Goal: Transaction & Acquisition: Book appointment/travel/reservation

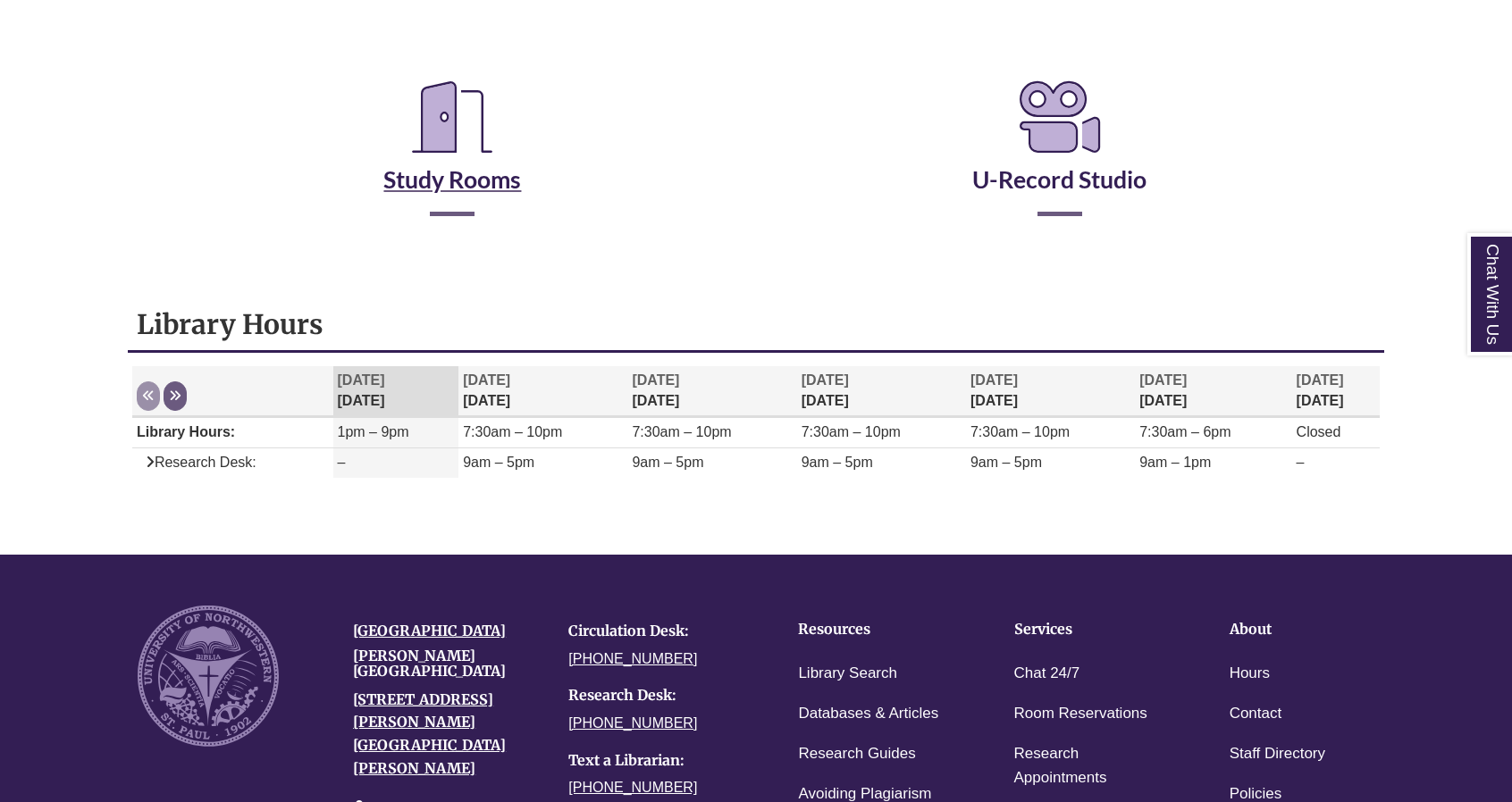
scroll to position [341, 0]
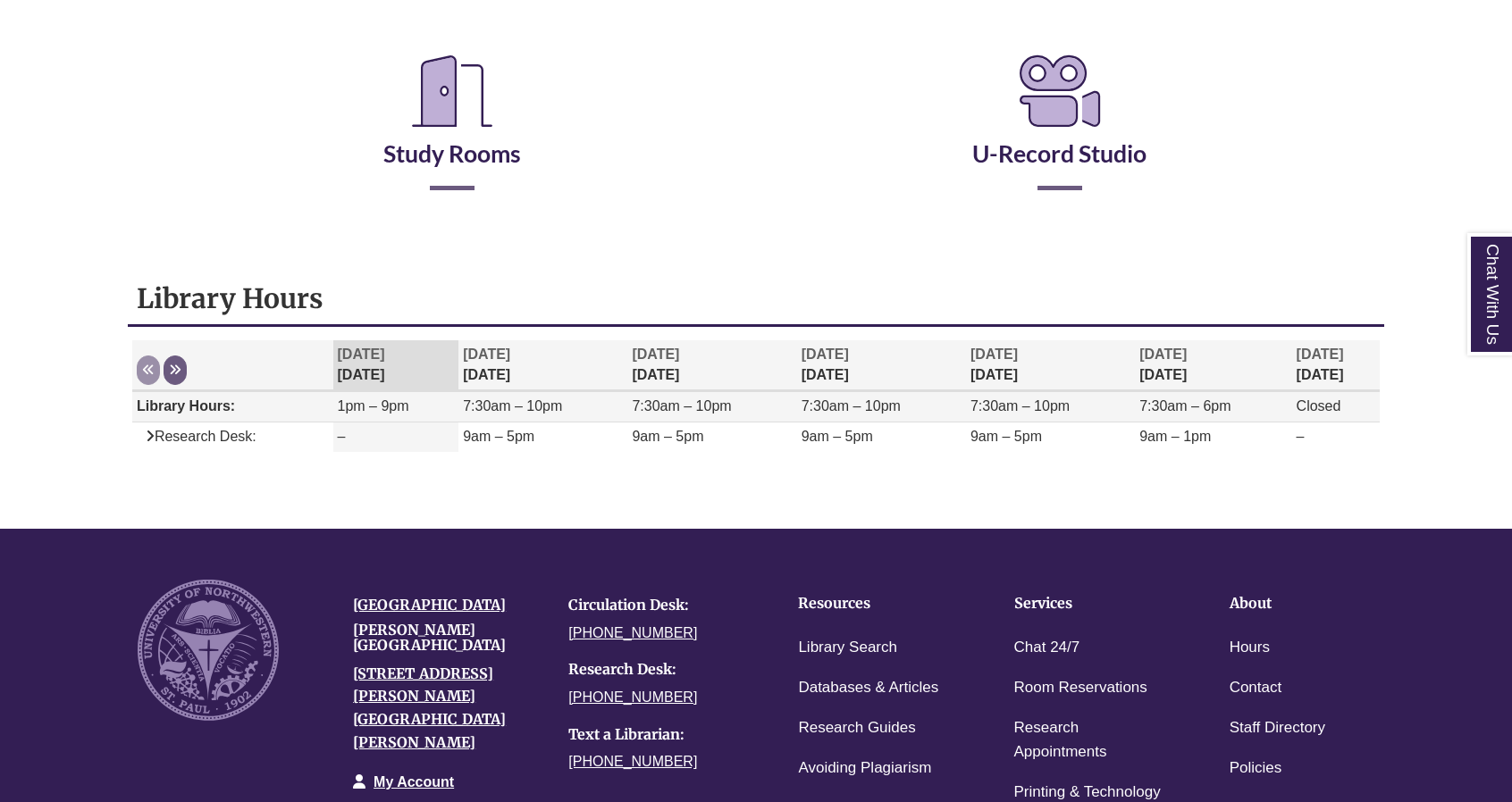
click at [395, 415] on td "1pm – 9pm" at bounding box center [396, 408] width 126 height 31
click at [355, 399] on span "1pm – 9pm" at bounding box center [373, 406] width 71 height 15
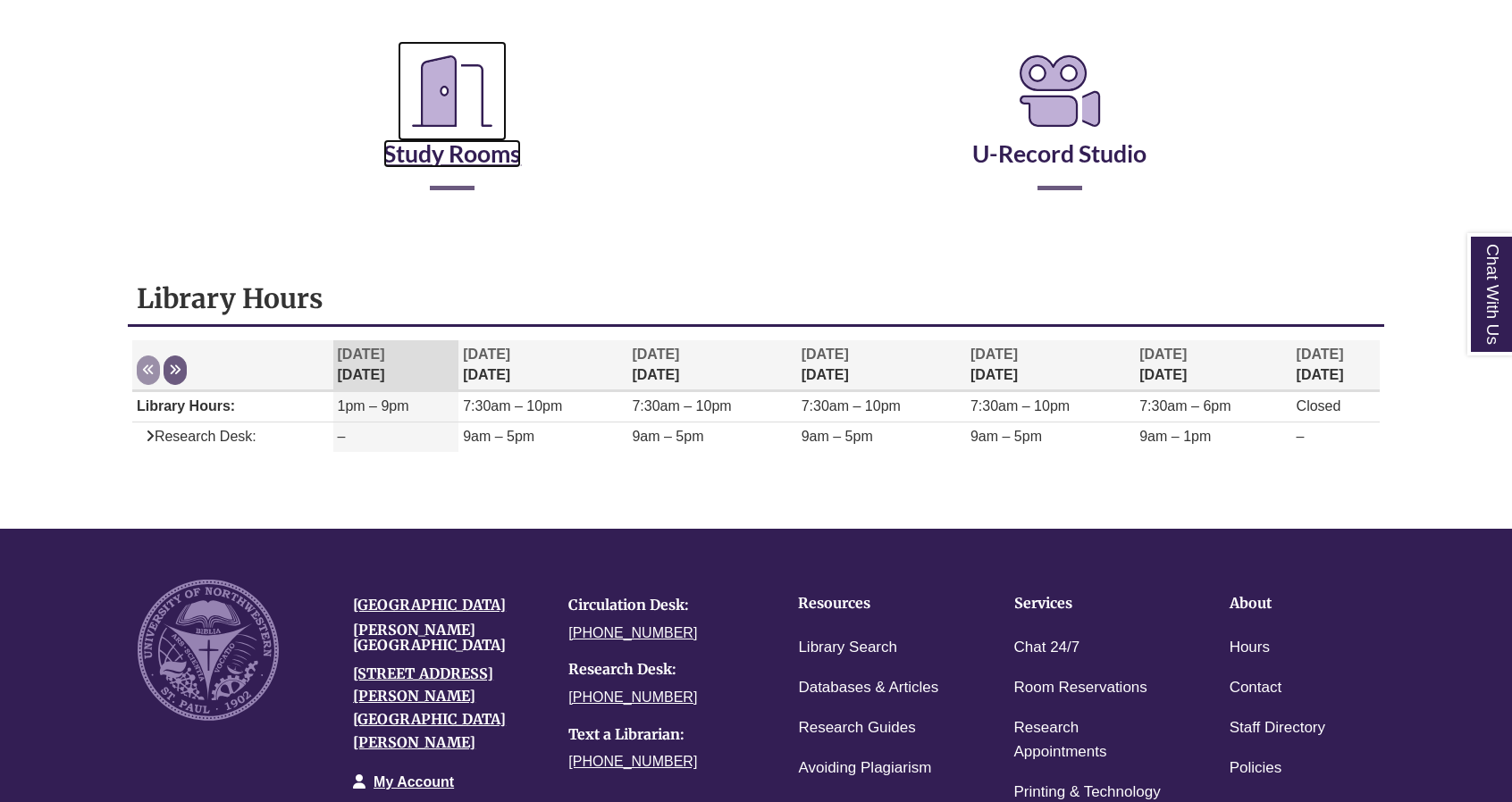
click at [447, 122] on icon "Reserve a Room" at bounding box center [452, 91] width 109 height 100
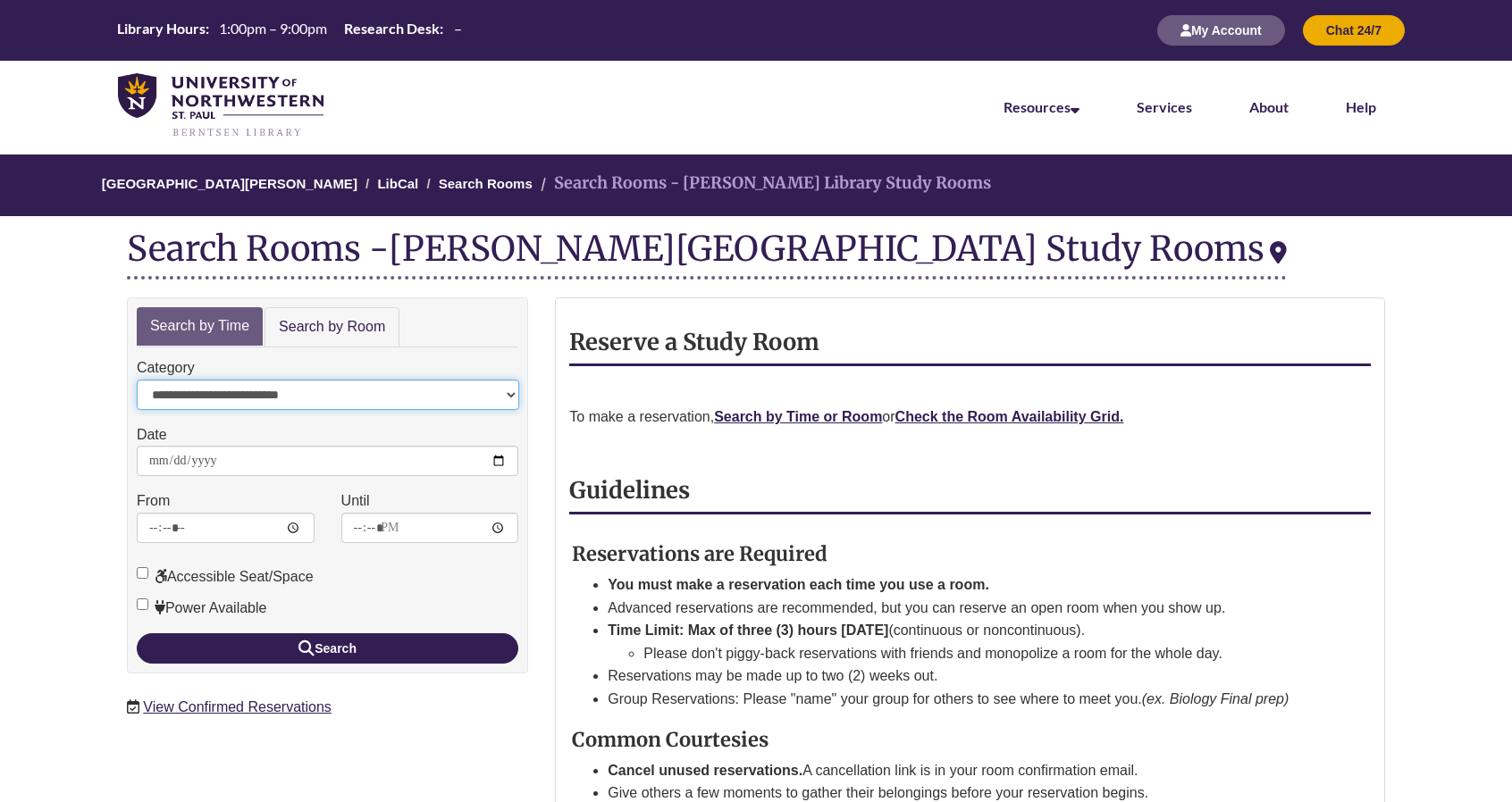
click at [370, 395] on select "**********" at bounding box center [328, 395] width 383 height 31
click at [137, 380] on select "**********" at bounding box center [328, 395] width 383 height 31
click at [343, 388] on select "**********" at bounding box center [328, 395] width 383 height 31
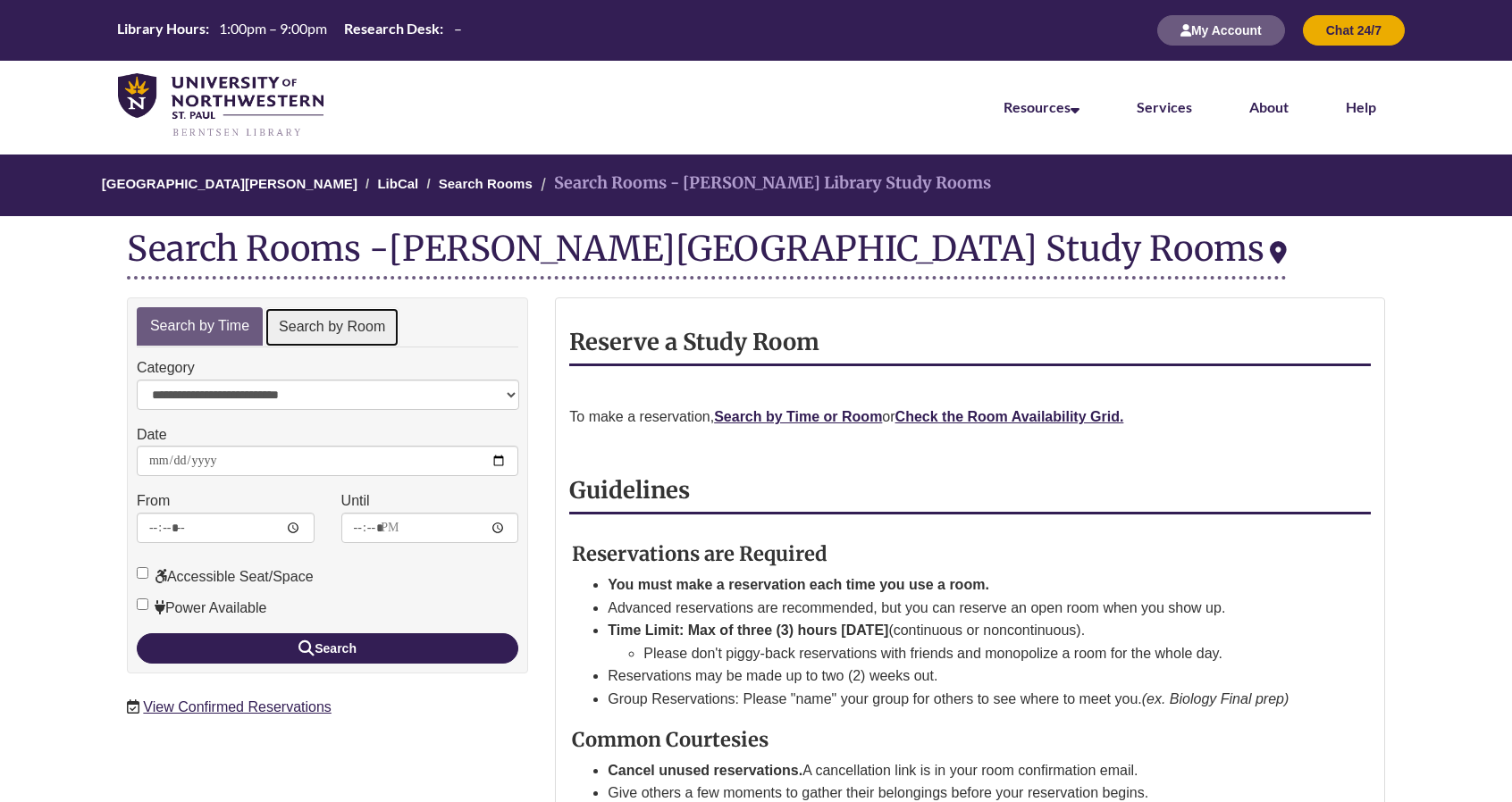
click at [348, 323] on link "Search by Room" at bounding box center [332, 327] width 135 height 41
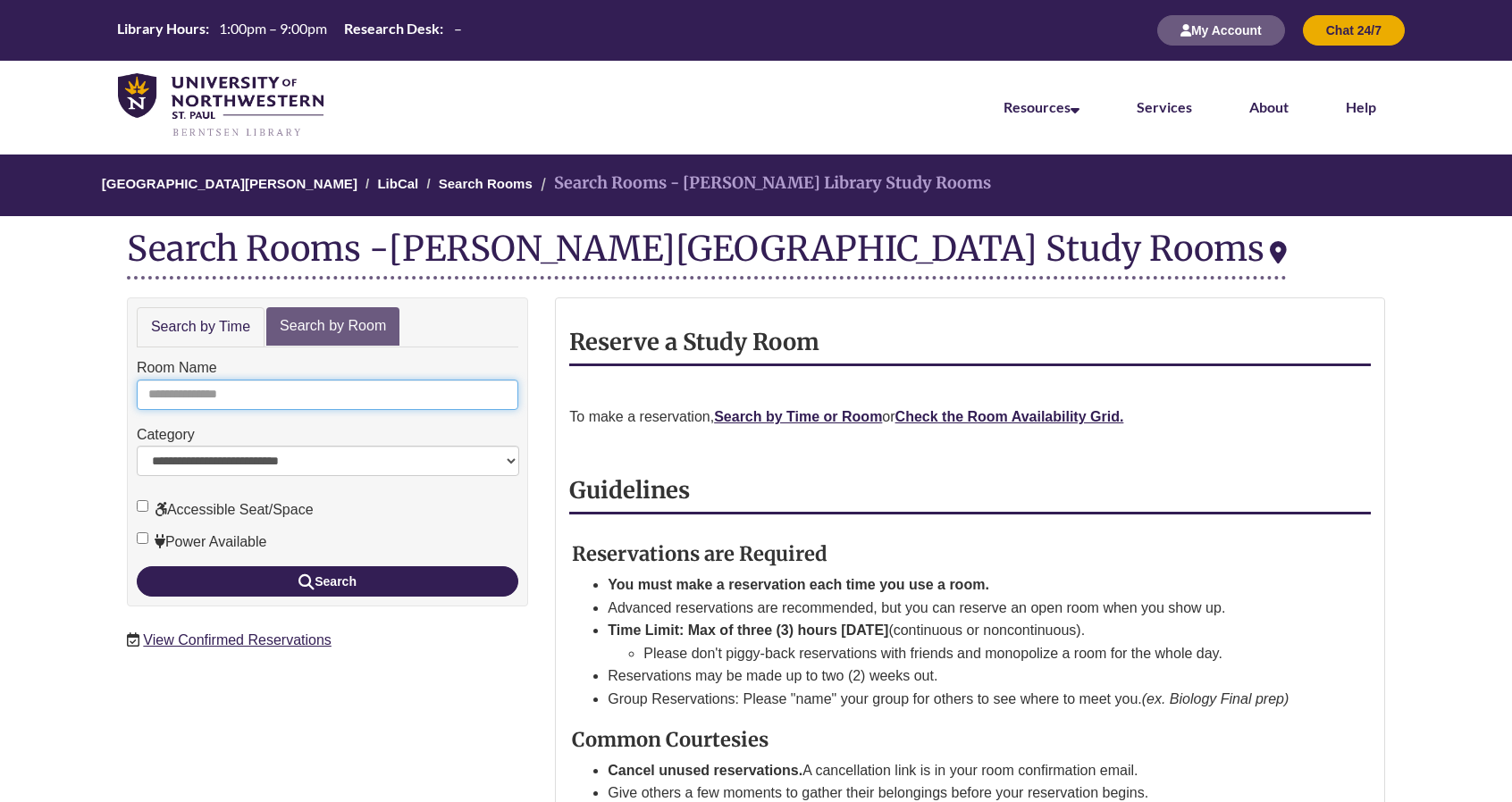
click at [269, 399] on input "Room Name" at bounding box center [327, 395] width 382 height 31
type input "*"
click at [137, 567] on button "Search" at bounding box center [327, 582] width 382 height 31
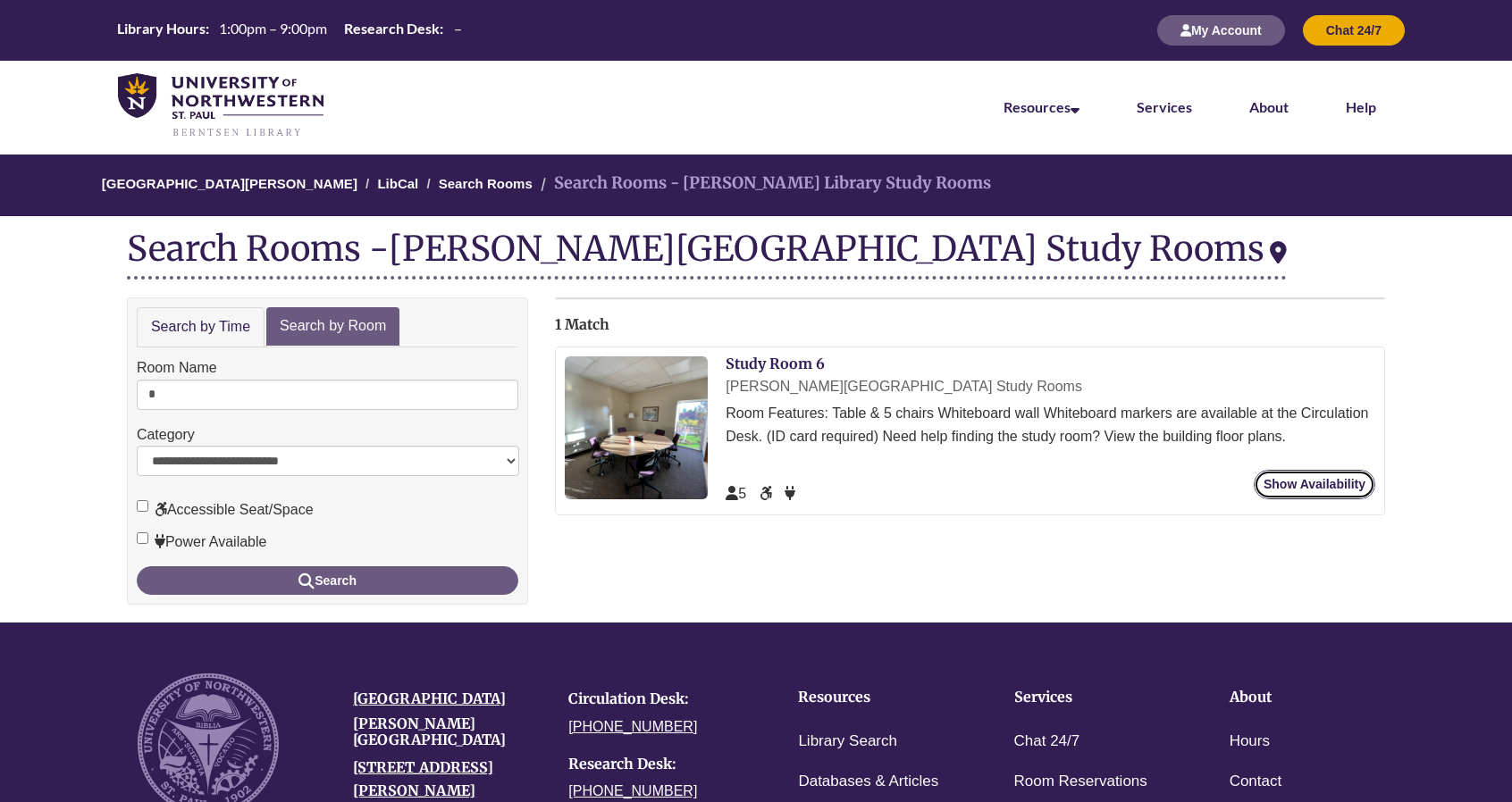
click at [1277, 473] on link "Show Availability" at bounding box center [1314, 484] width 122 height 30
click at [150, 410] on form "**********" at bounding box center [327, 475] width 382 height 238
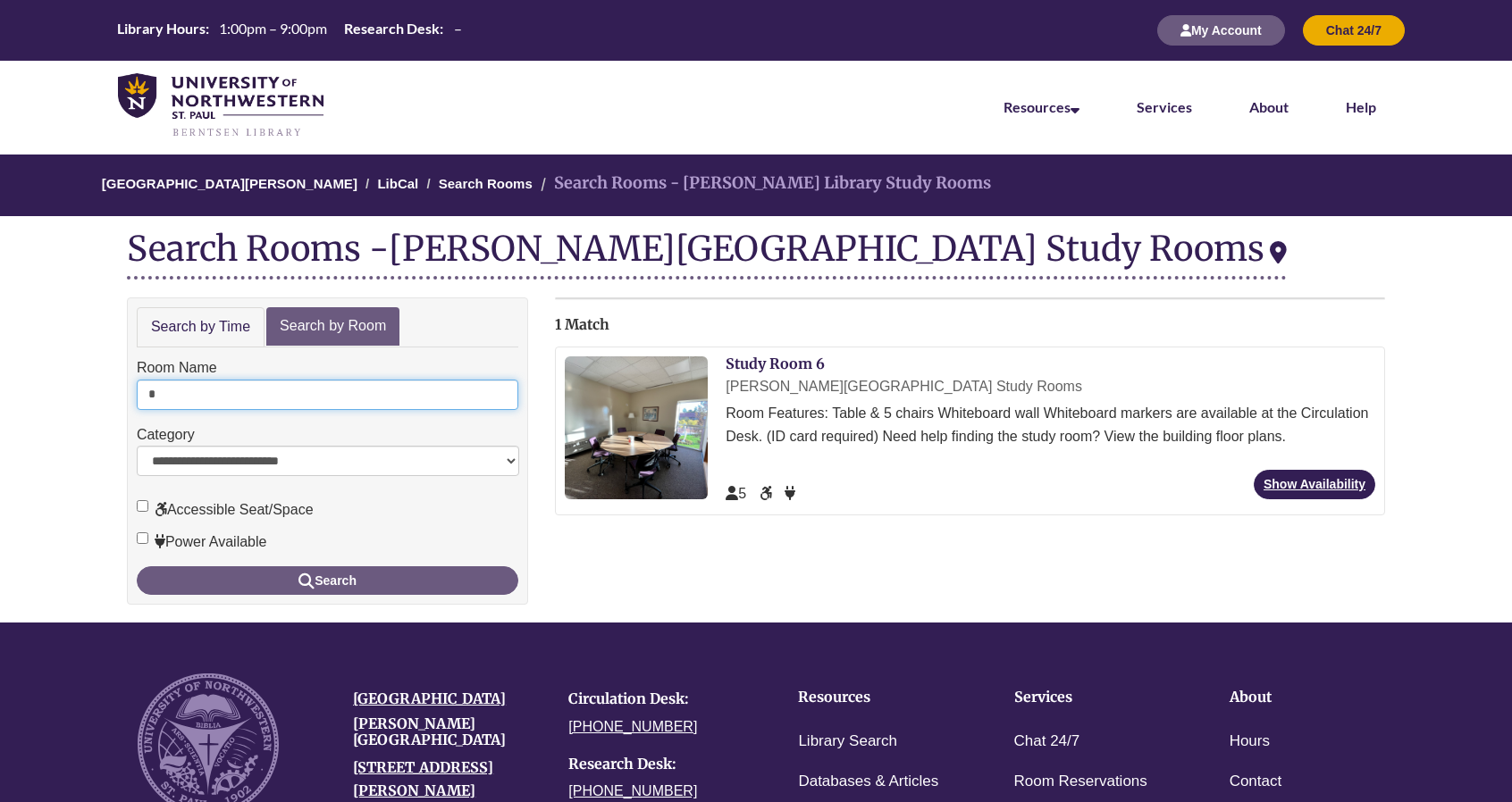
click at [171, 395] on input "*" at bounding box center [327, 395] width 382 height 31
type input "*"
click at [137, 567] on button "Search" at bounding box center [327, 581] width 382 height 29
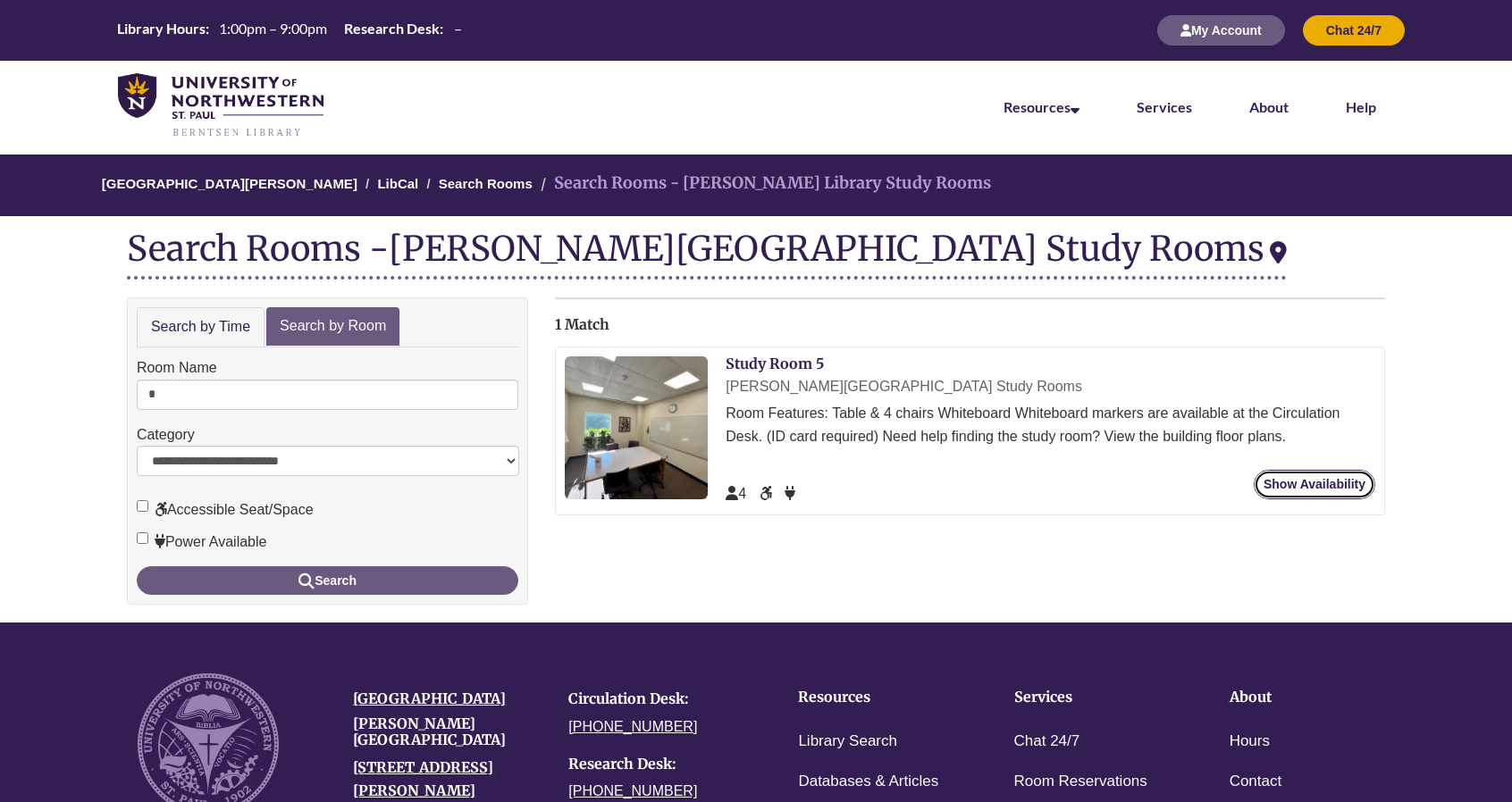
click at [1343, 484] on link "Show Availability" at bounding box center [1314, 484] width 122 height 30
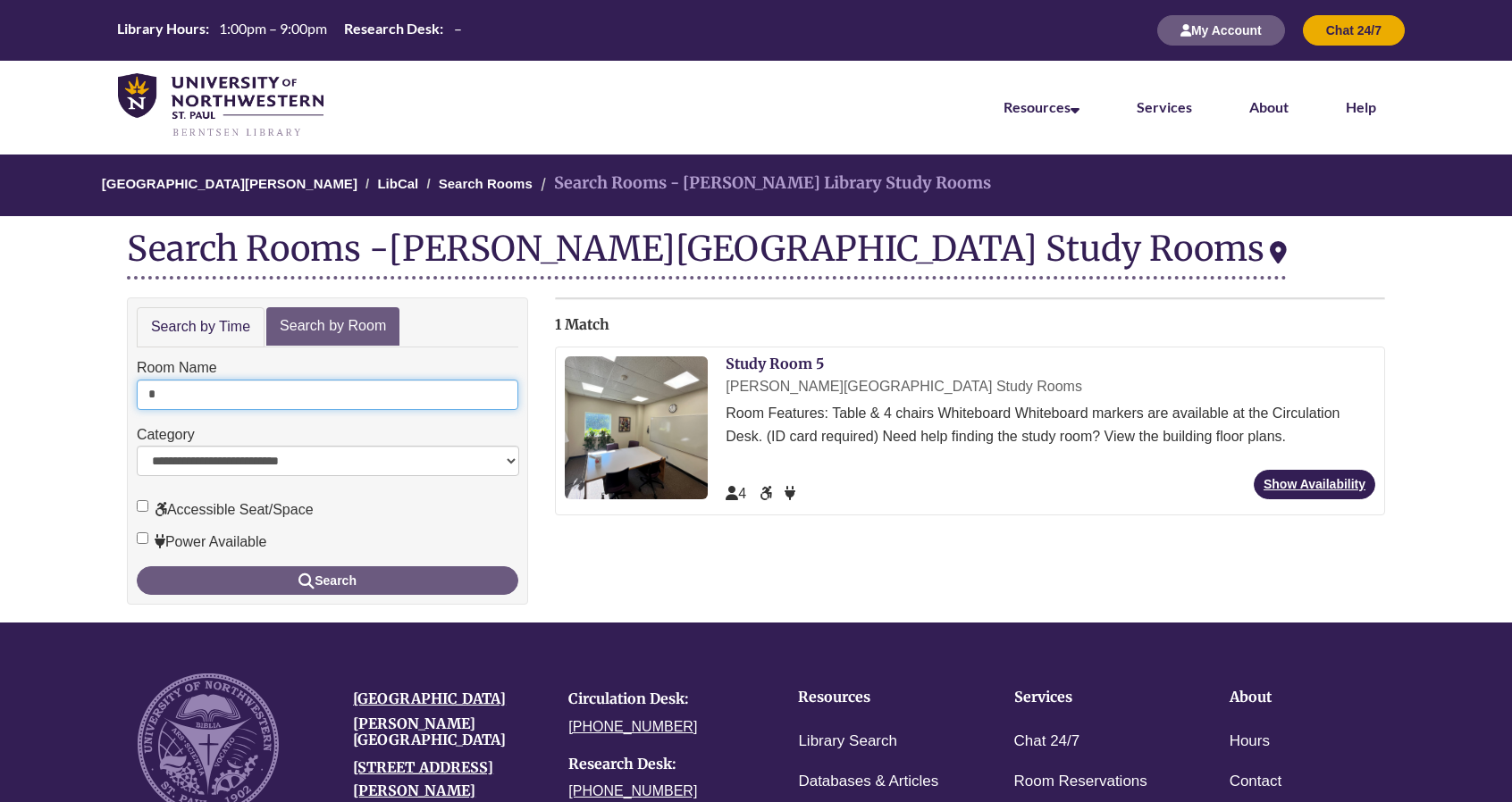
click at [177, 381] on input "*" at bounding box center [327, 395] width 382 height 31
type input "*"
click at [137, 567] on button "Search" at bounding box center [327, 581] width 382 height 29
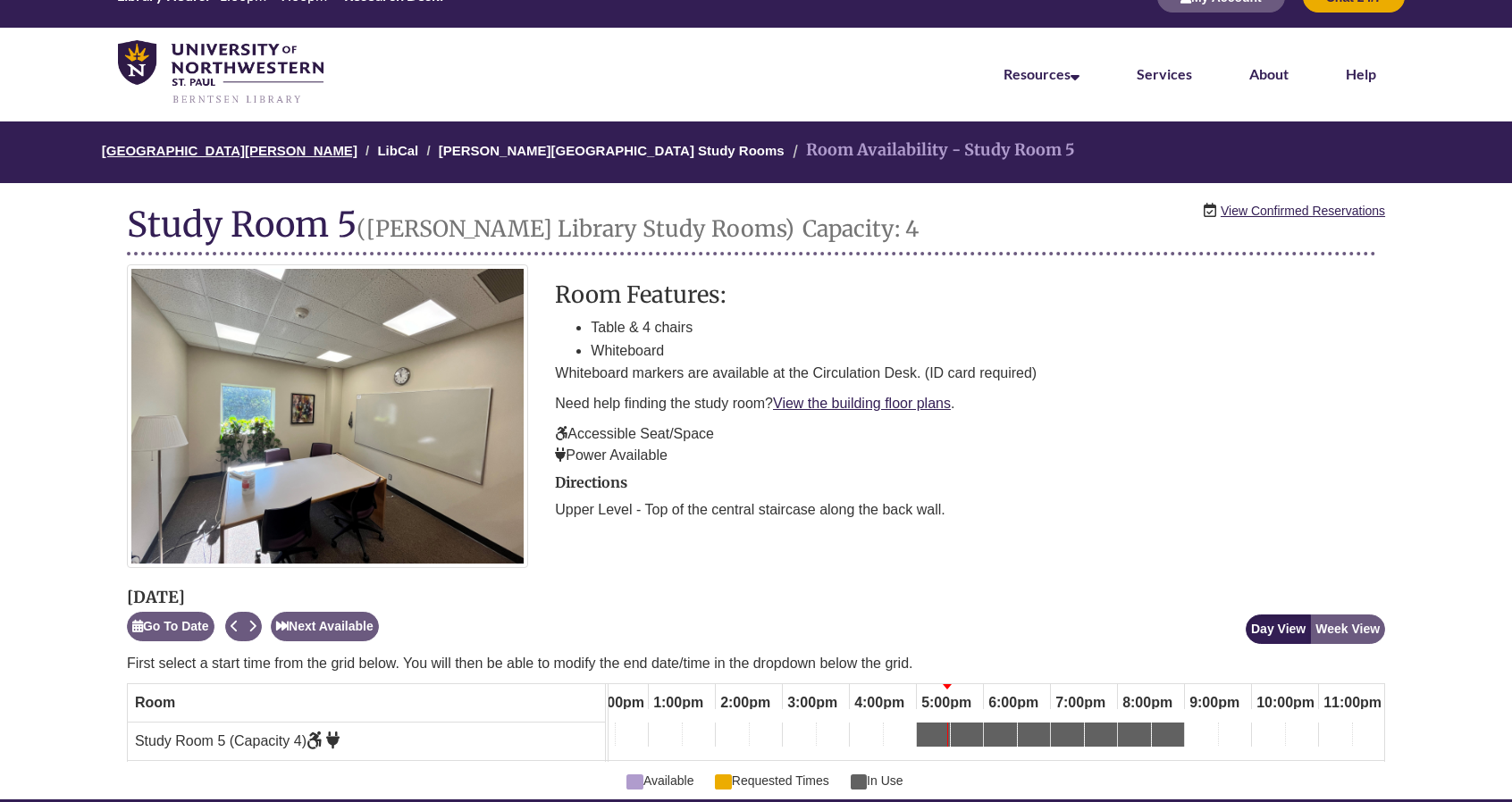
scroll to position [34, 0]
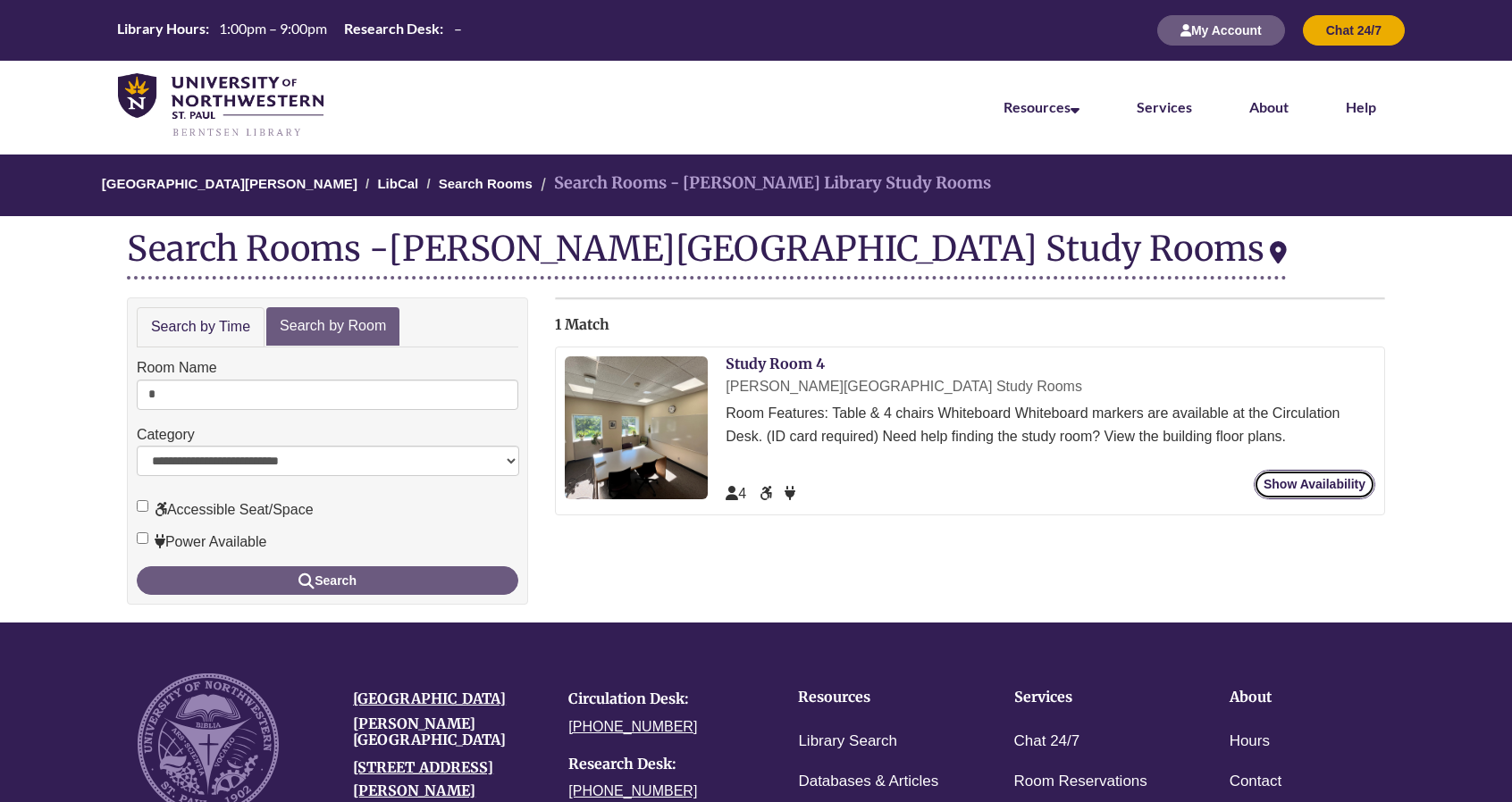
click at [1265, 487] on link "Show Availability" at bounding box center [1314, 484] width 122 height 30
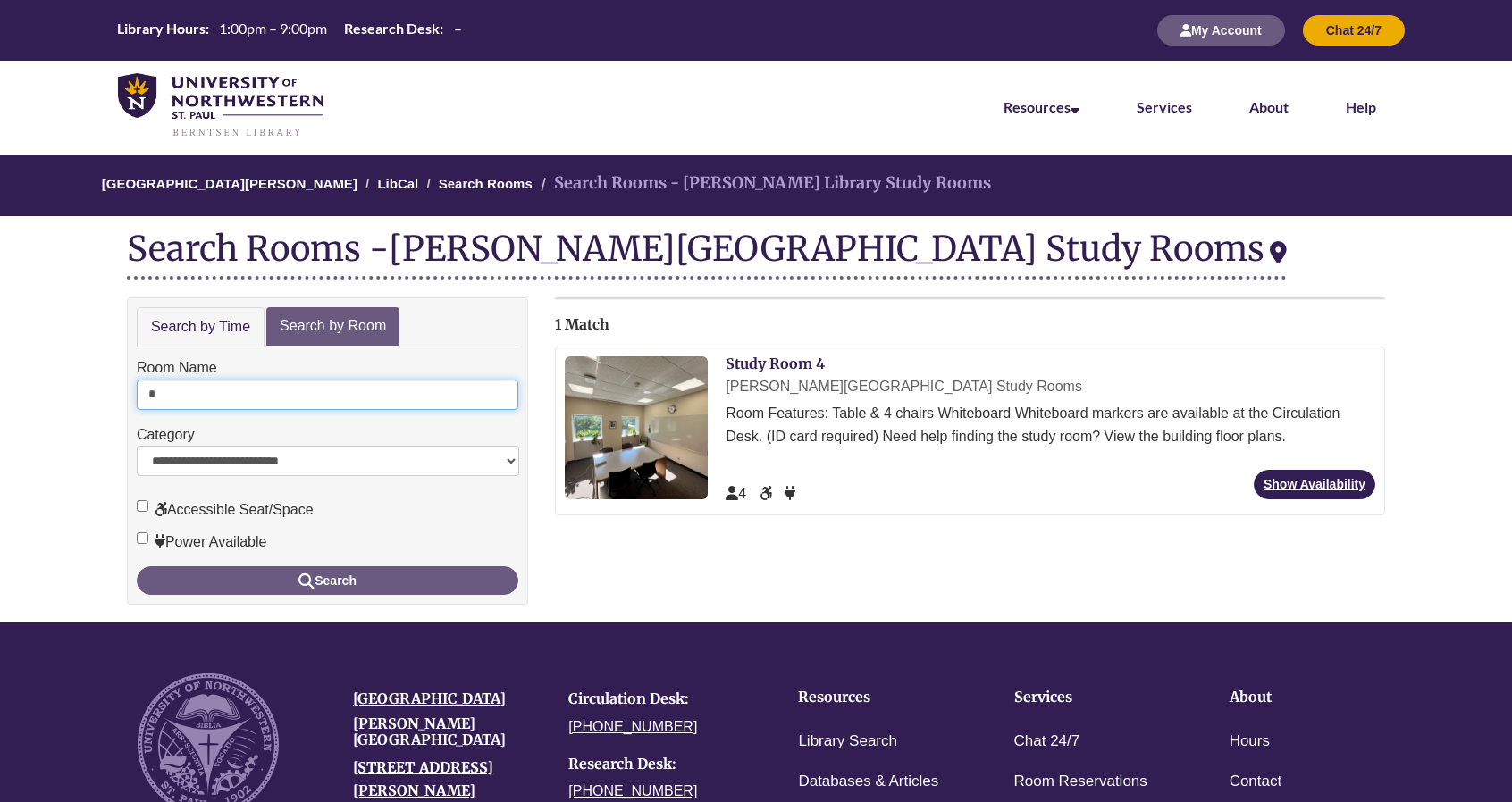
click at [177, 400] on input "*" at bounding box center [327, 395] width 382 height 31
type input "*"
click at [137, 567] on button "Search" at bounding box center [327, 581] width 382 height 29
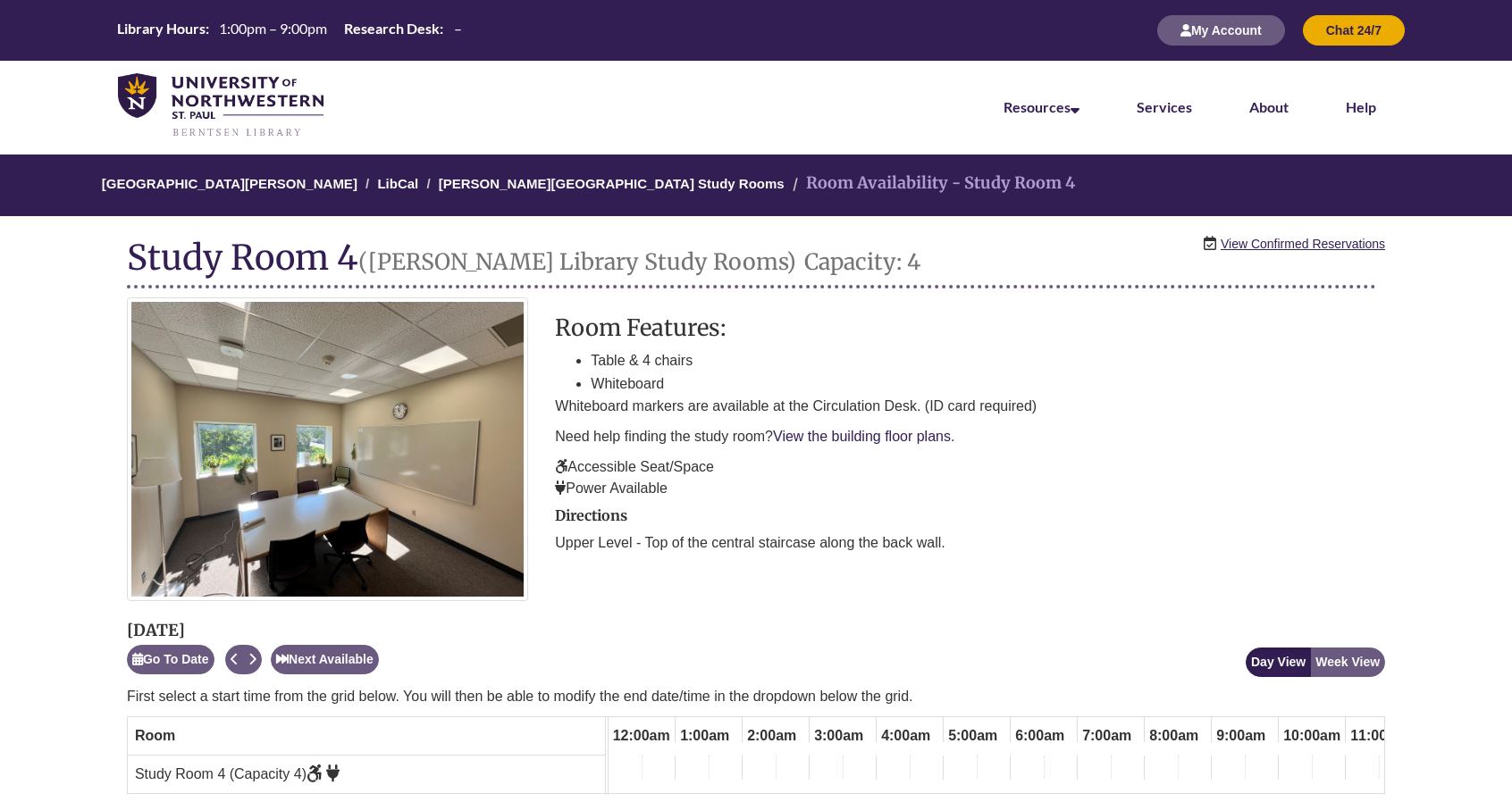
scroll to position [0, 831]
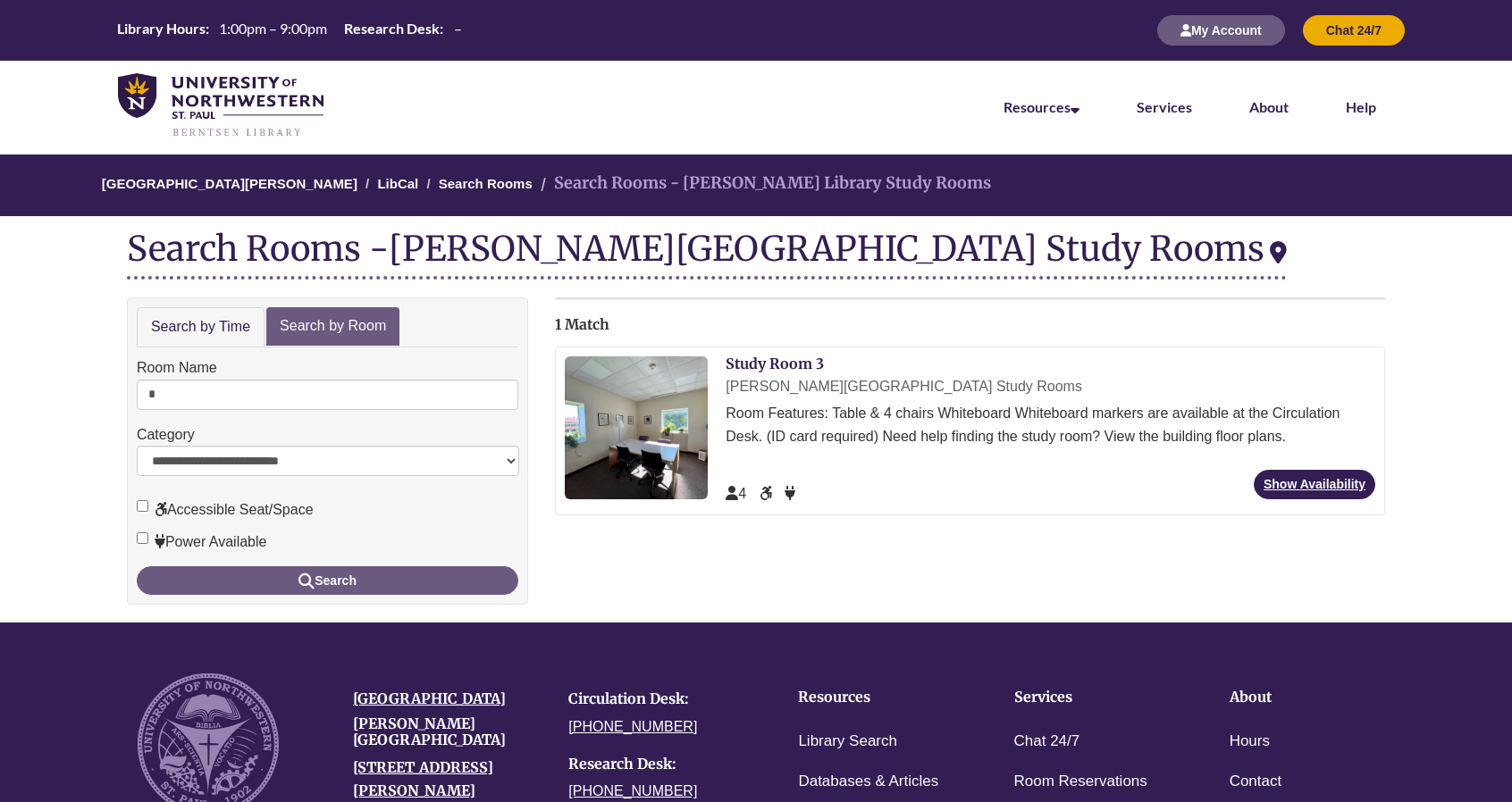
click at [1299, 467] on div "Berntsen Library Study Rooms Room Features: Table & 4 chairs Whiteboard Whitebo…" at bounding box center [1050, 422] width 650 height 95
drag, startPoint x: 1277, startPoint y: 517, endPoint x: 1295, endPoint y: 484, distance: 37.6
click at [1295, 484] on div "Reservation Instructions Reserve a Study Room To make a reservation, Search by …" at bounding box center [970, 418] width 857 height 240
click at [1284, 485] on link "Show Availability" at bounding box center [1314, 484] width 122 height 30
click at [169, 405] on input "*" at bounding box center [327, 395] width 382 height 31
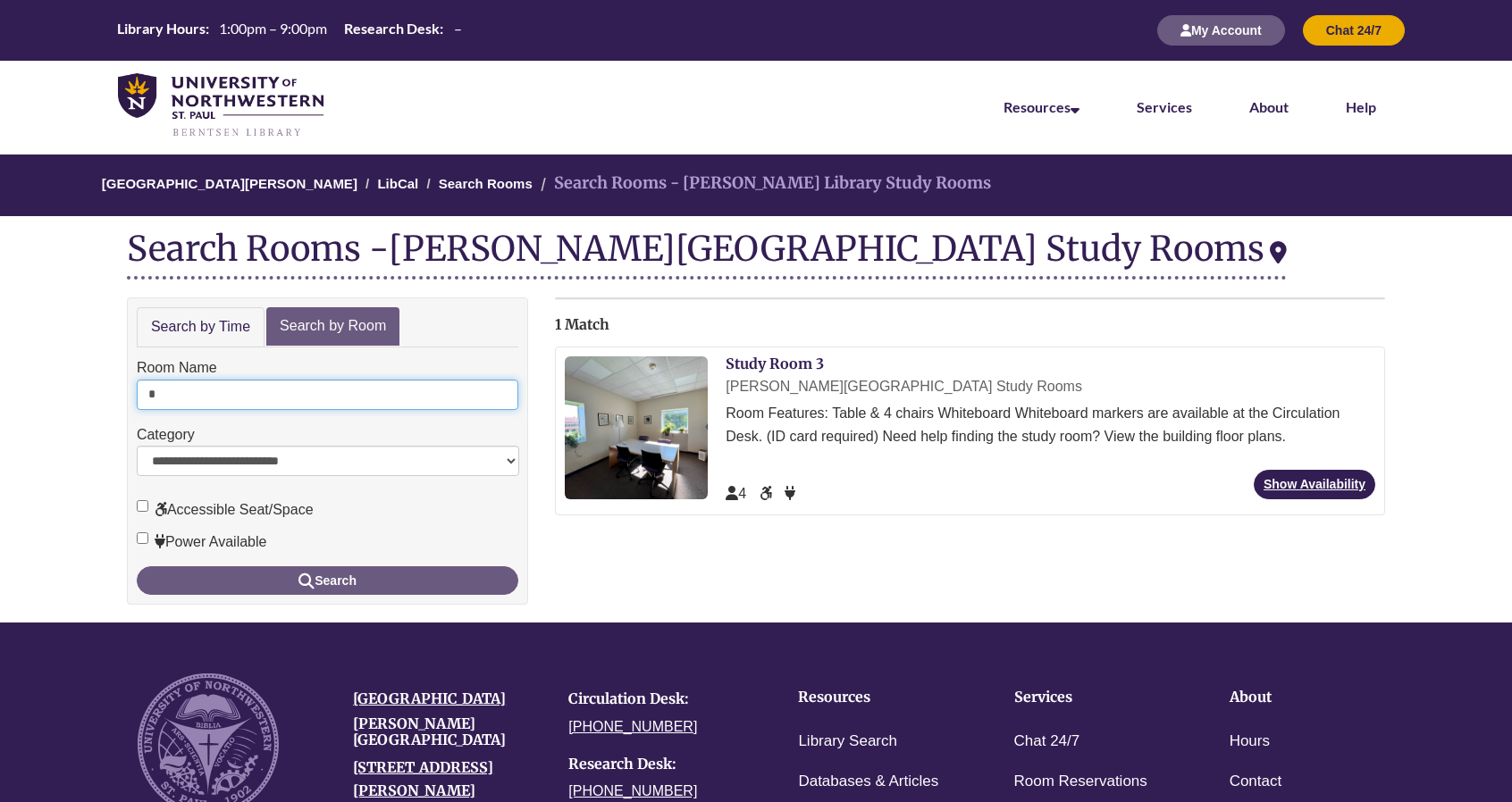
type input "*"
click at [137, 567] on button "Search" at bounding box center [327, 581] width 382 height 29
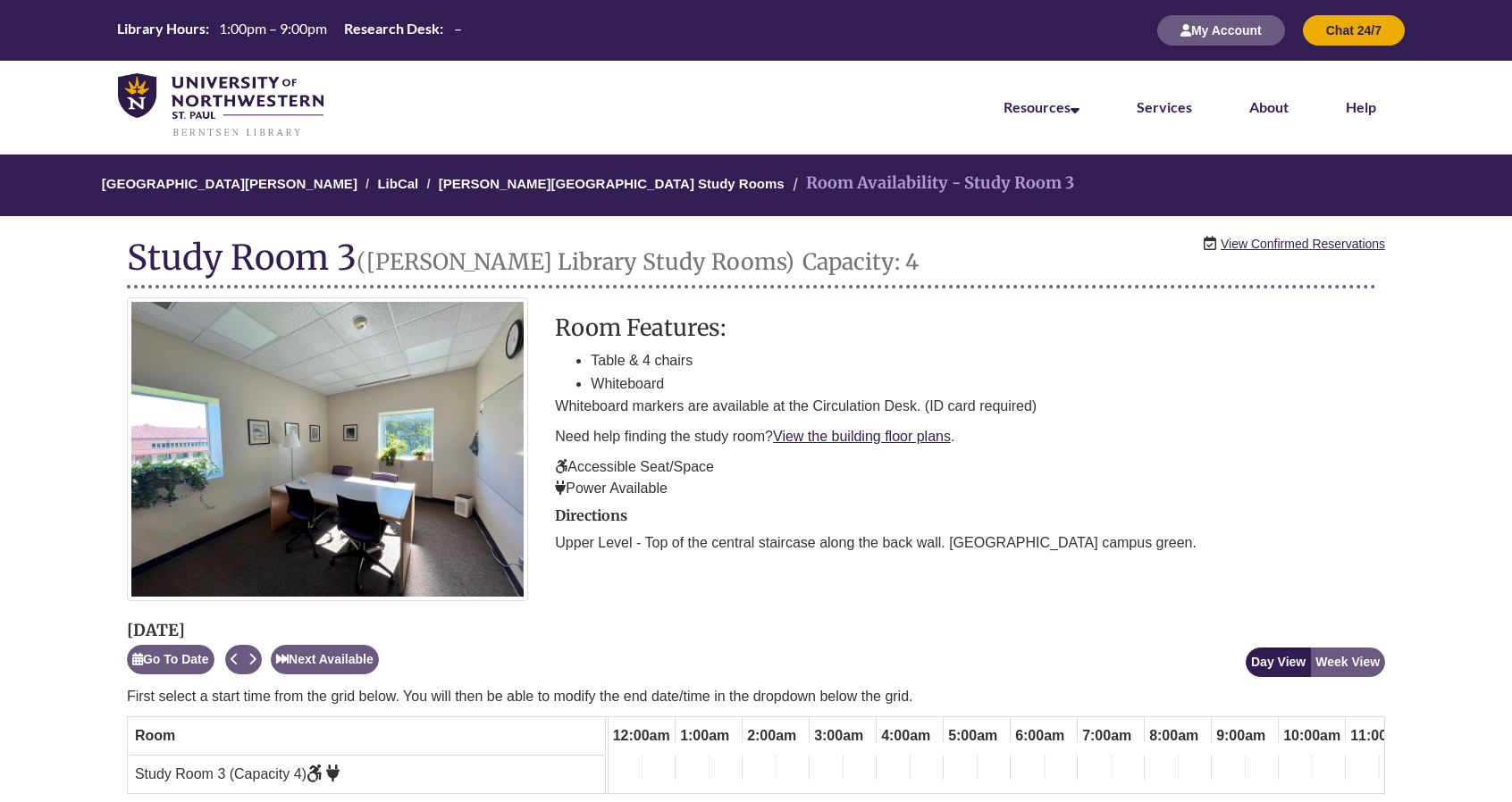
scroll to position [0, 831]
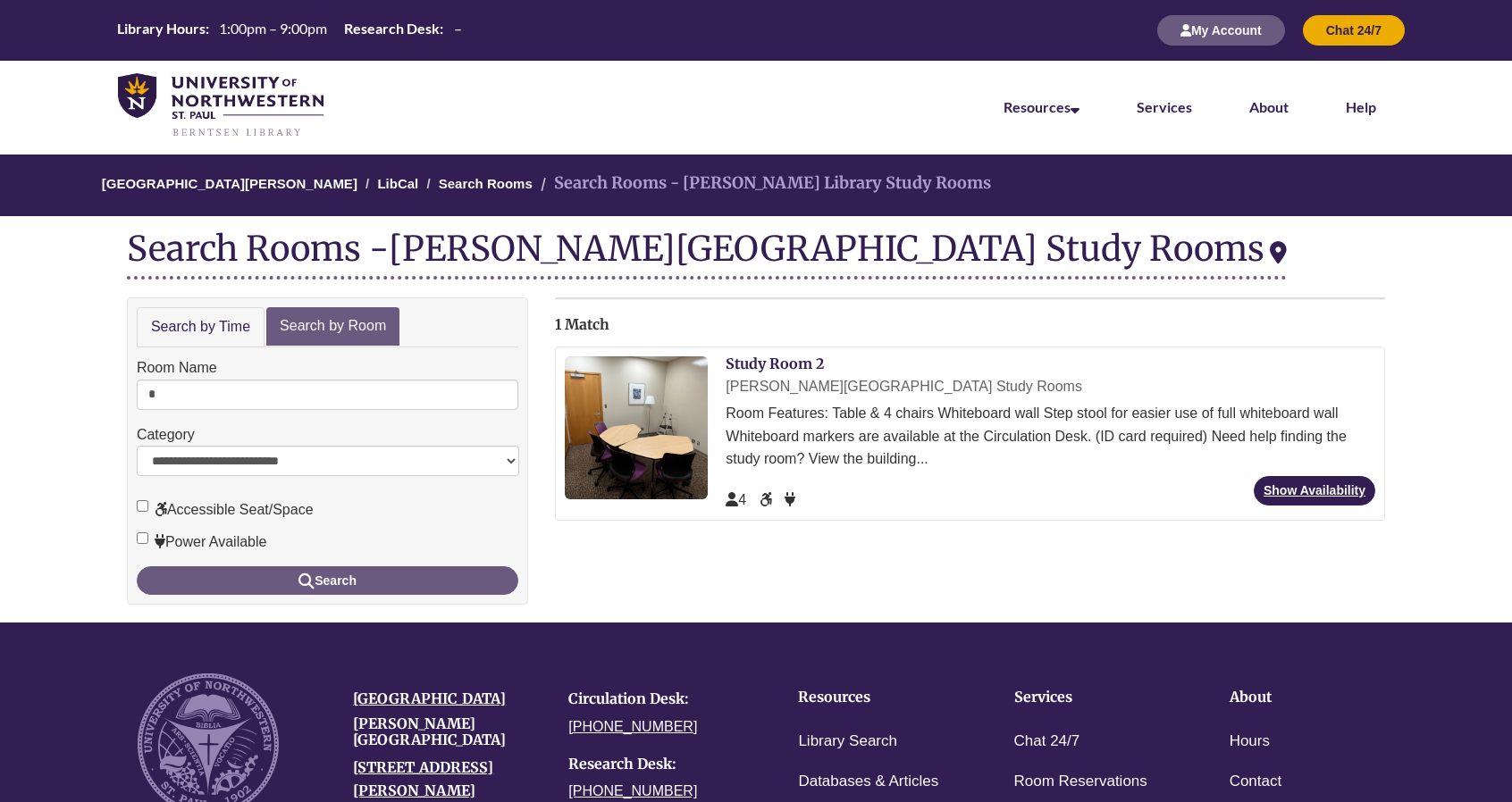
click at [315, 410] on form "**********" at bounding box center [327, 475] width 382 height 238
click at [313, 400] on input "*" at bounding box center [327, 395] width 382 height 31
type input "*"
click at [137, 567] on button "Search" at bounding box center [327, 581] width 382 height 29
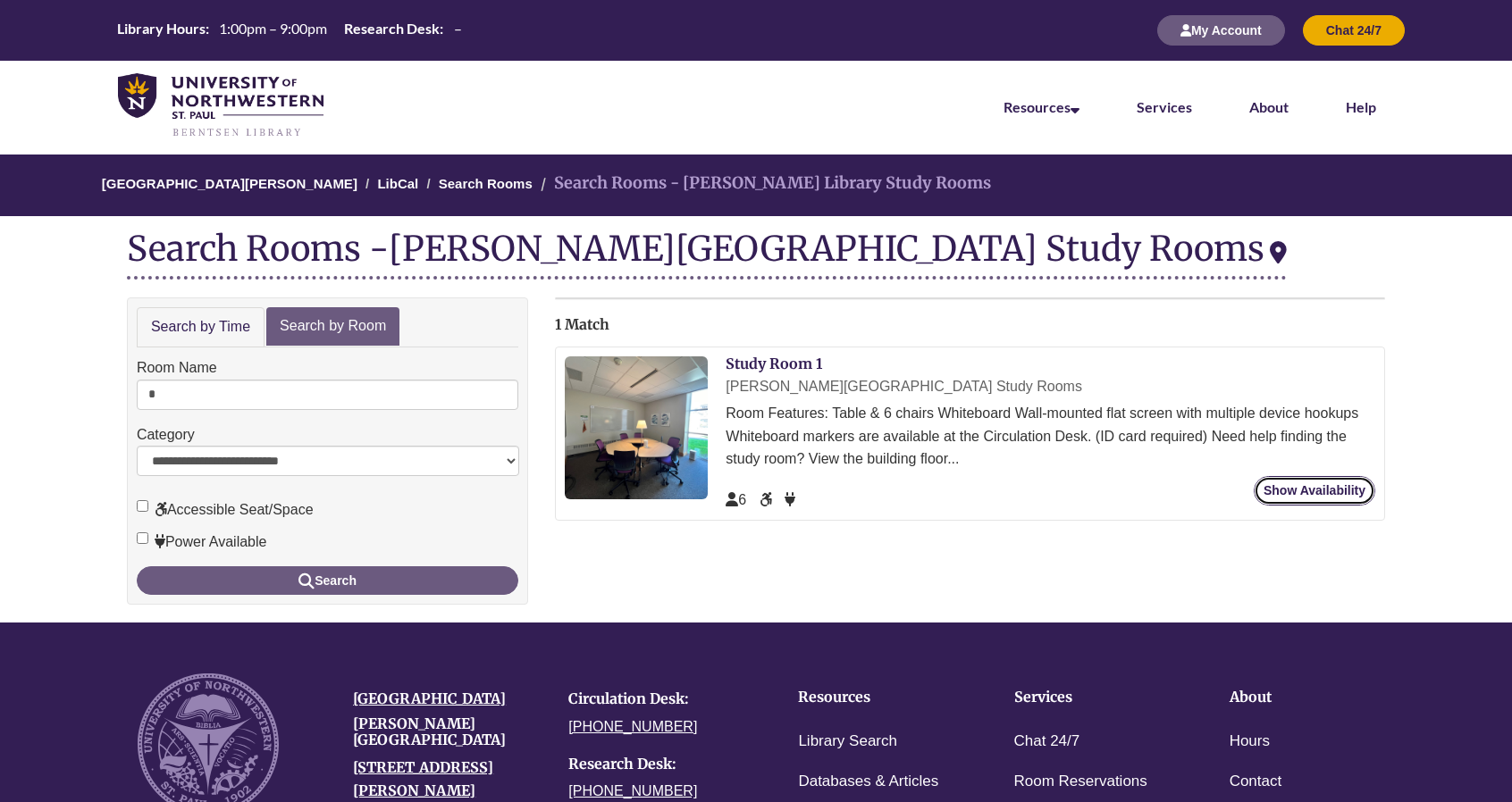
click at [1285, 493] on link "Show Availability" at bounding box center [1314, 491] width 122 height 30
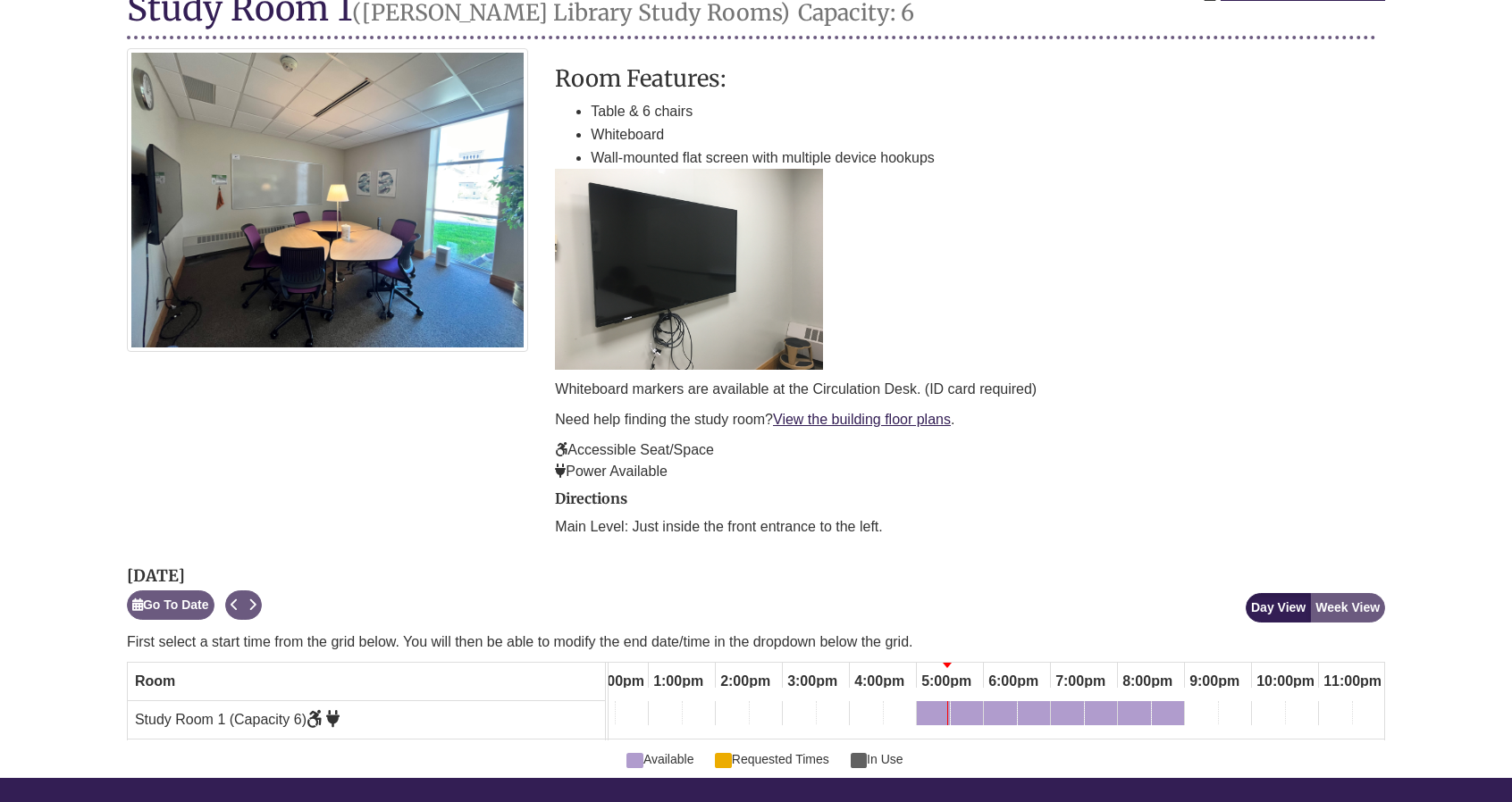
scroll to position [250, 0]
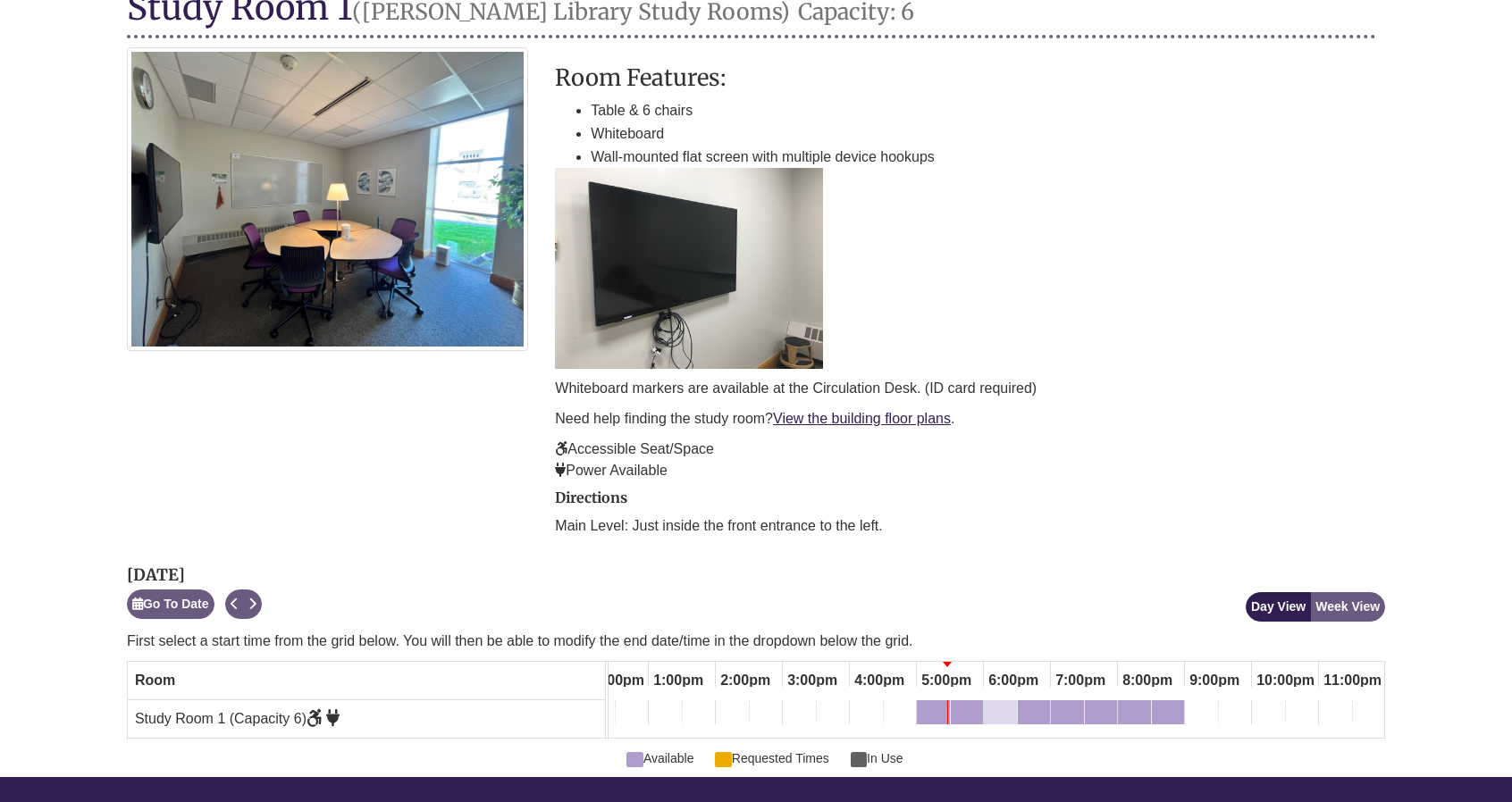
click at [996, 707] on div "6:00pm Sunday, October 12, 2025 - Study Room 1 - Available" at bounding box center [1000, 715] width 30 height 20
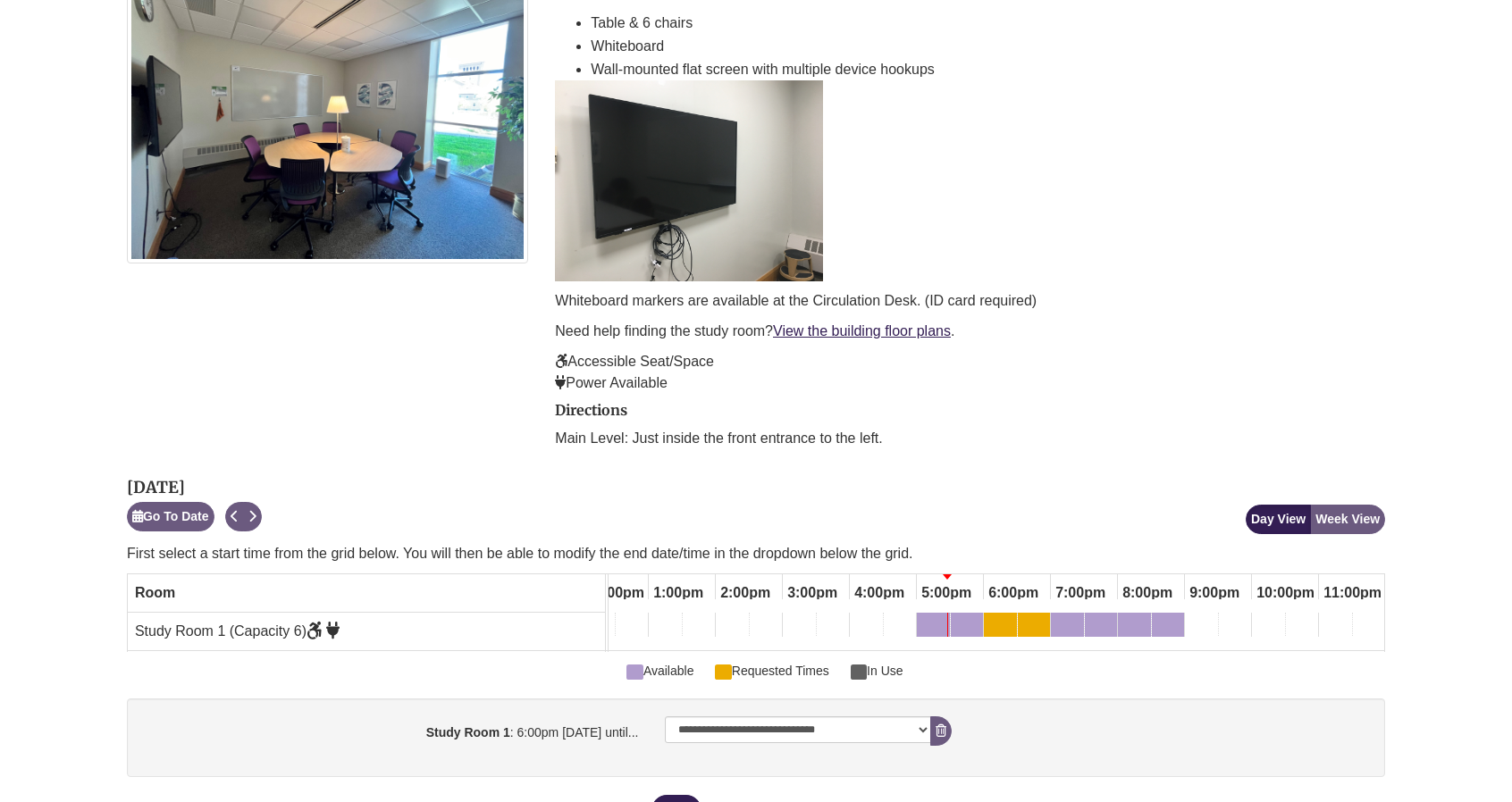
scroll to position [323, 0]
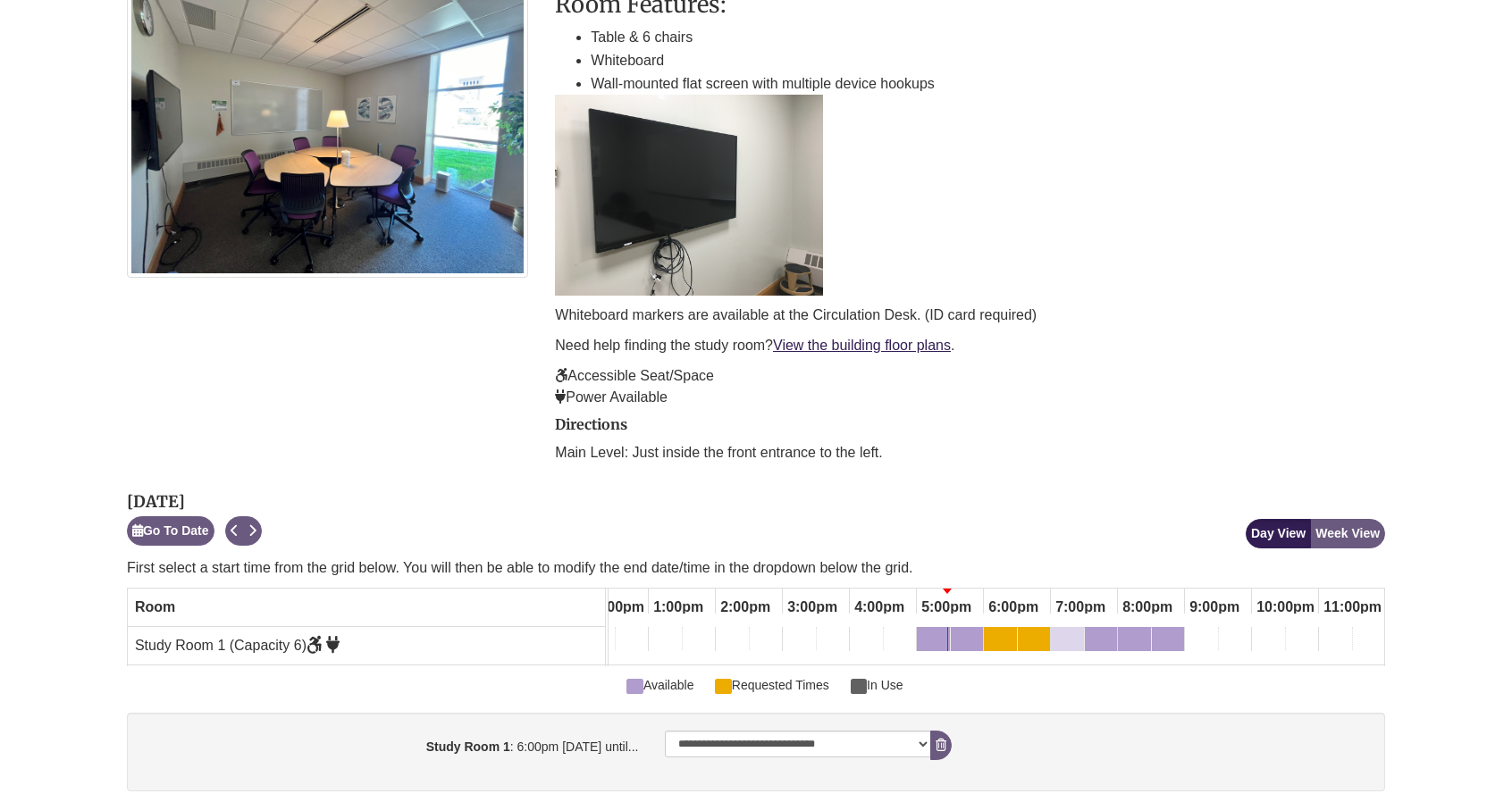
click at [1071, 637] on div "7:00pm Sunday, October 12, 2025 - Study Room 1 - Available" at bounding box center [1067, 642] width 30 height 20
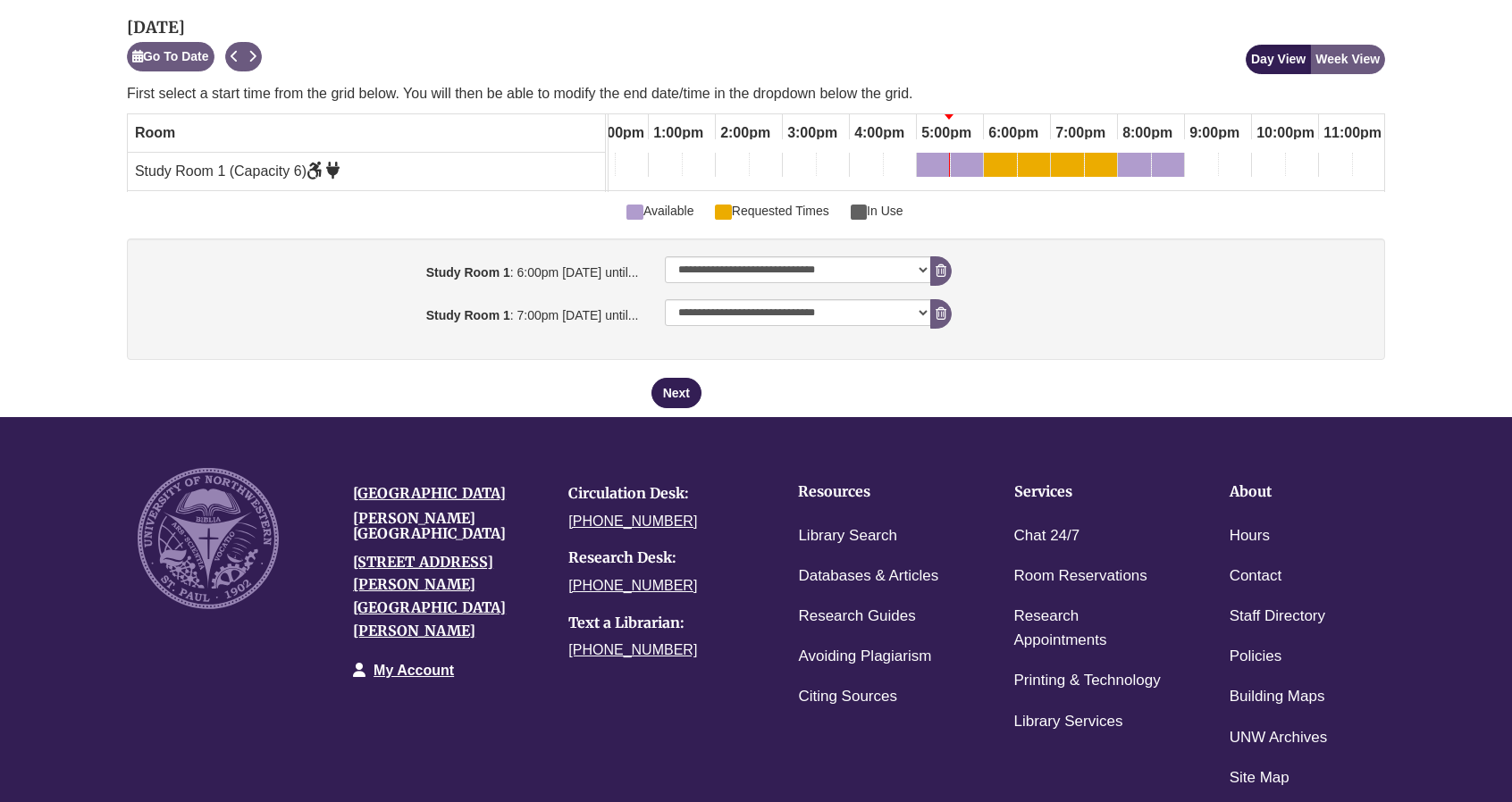
scroll to position [798, 0]
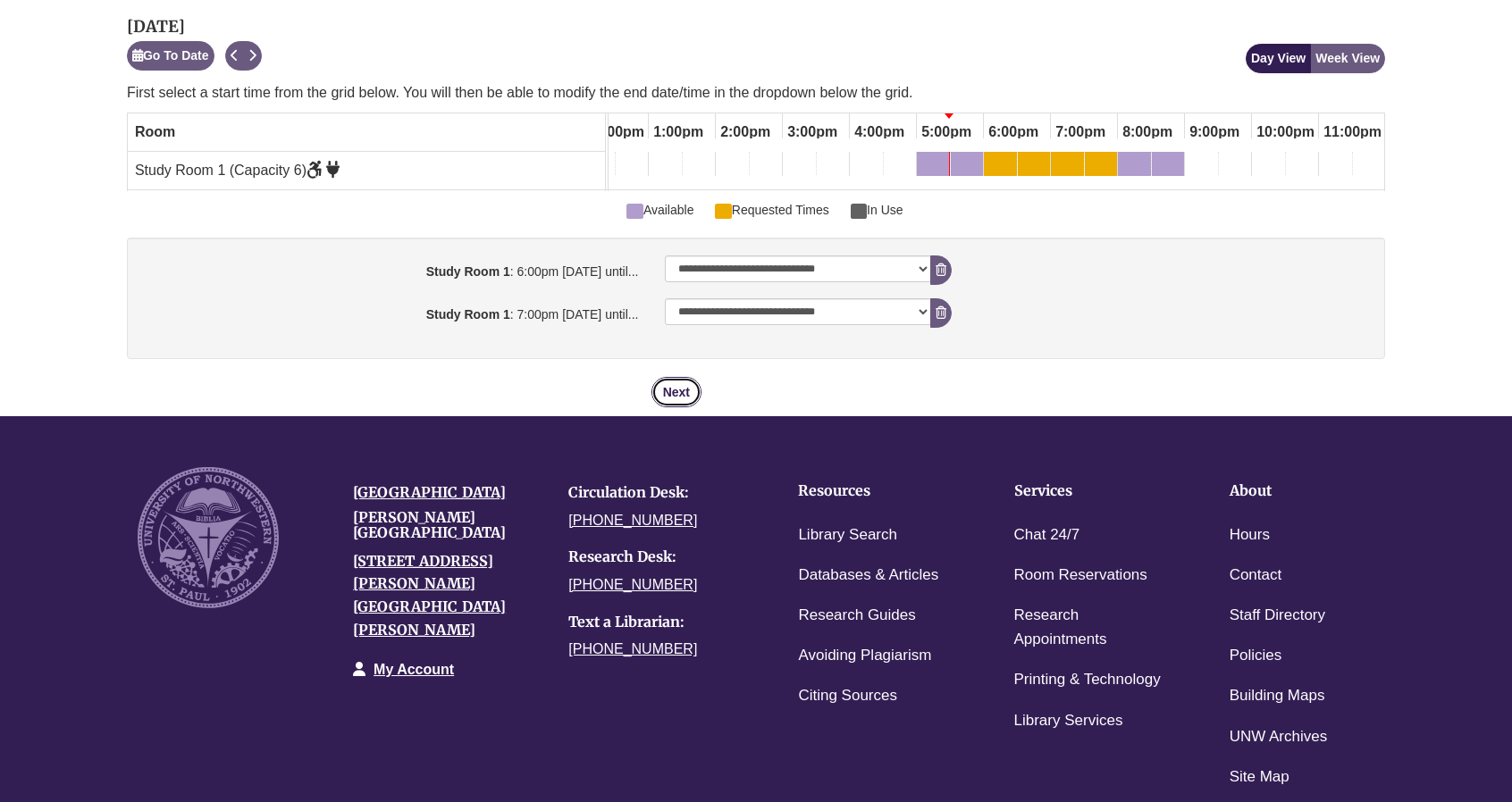
click at [683, 394] on button "Next" at bounding box center [676, 392] width 50 height 31
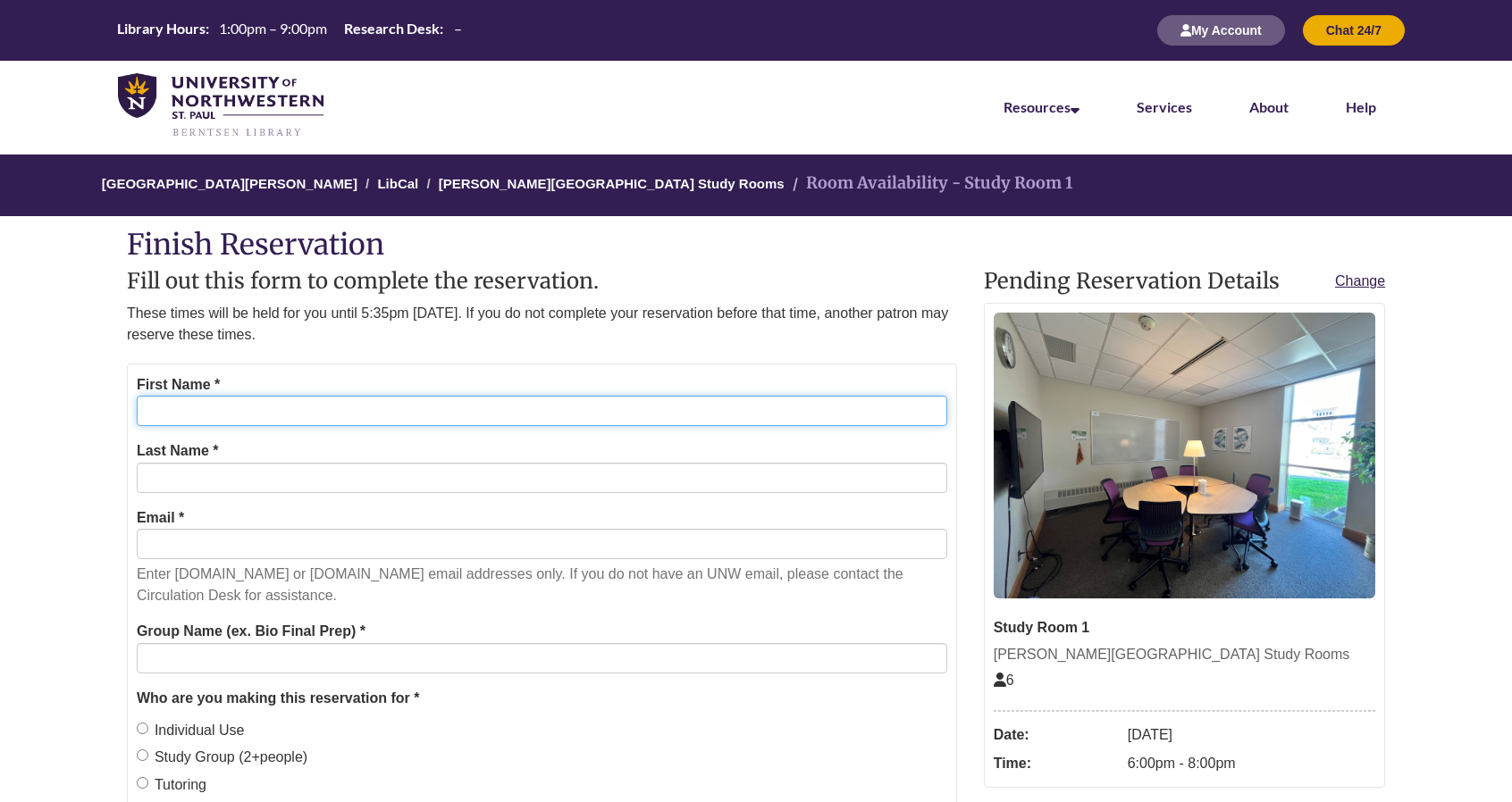
click at [679, 401] on input "First Name *" at bounding box center [542, 411] width 810 height 31
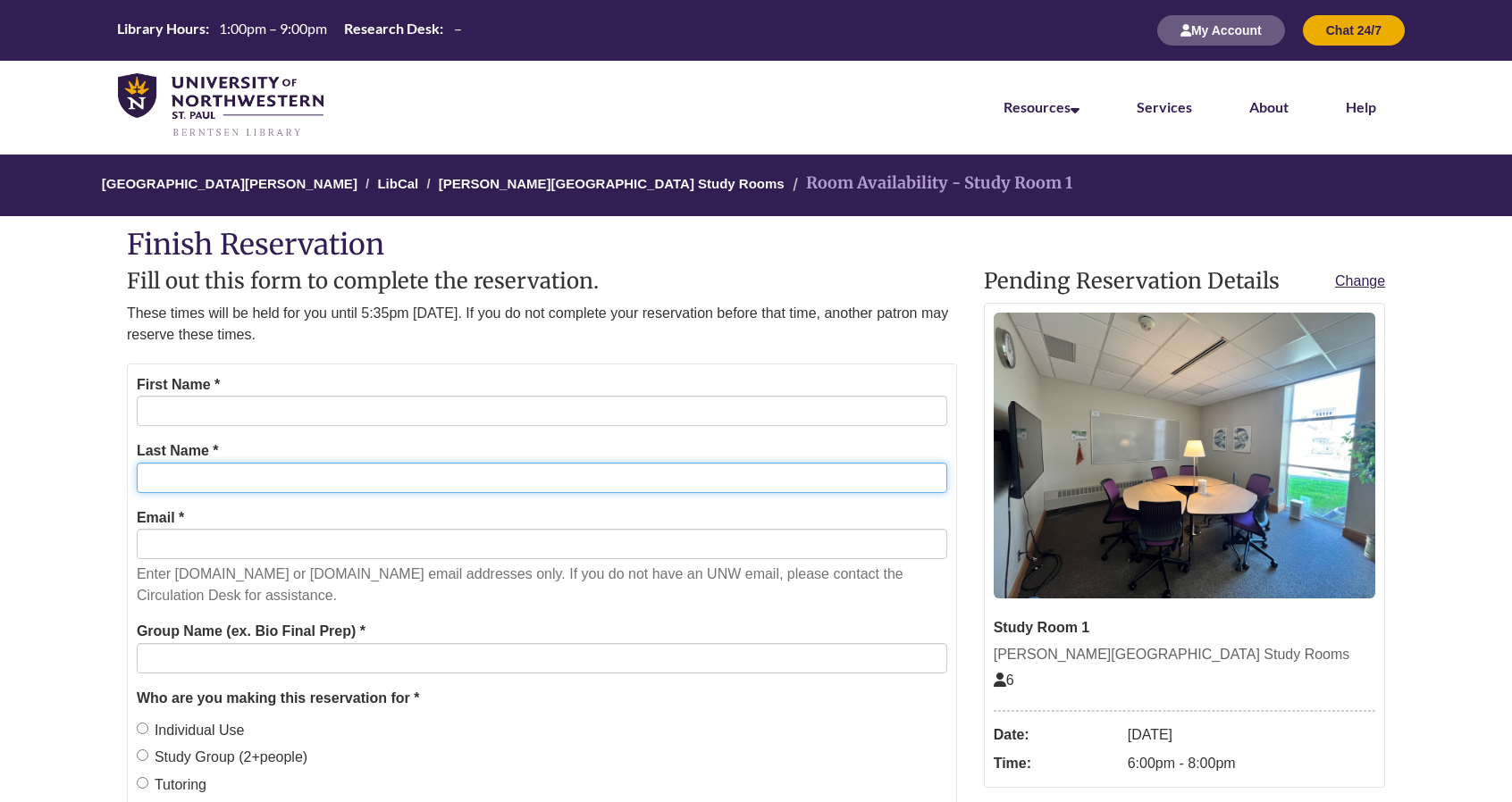
click at [640, 476] on input "Last Name *" at bounding box center [542, 478] width 810 height 31
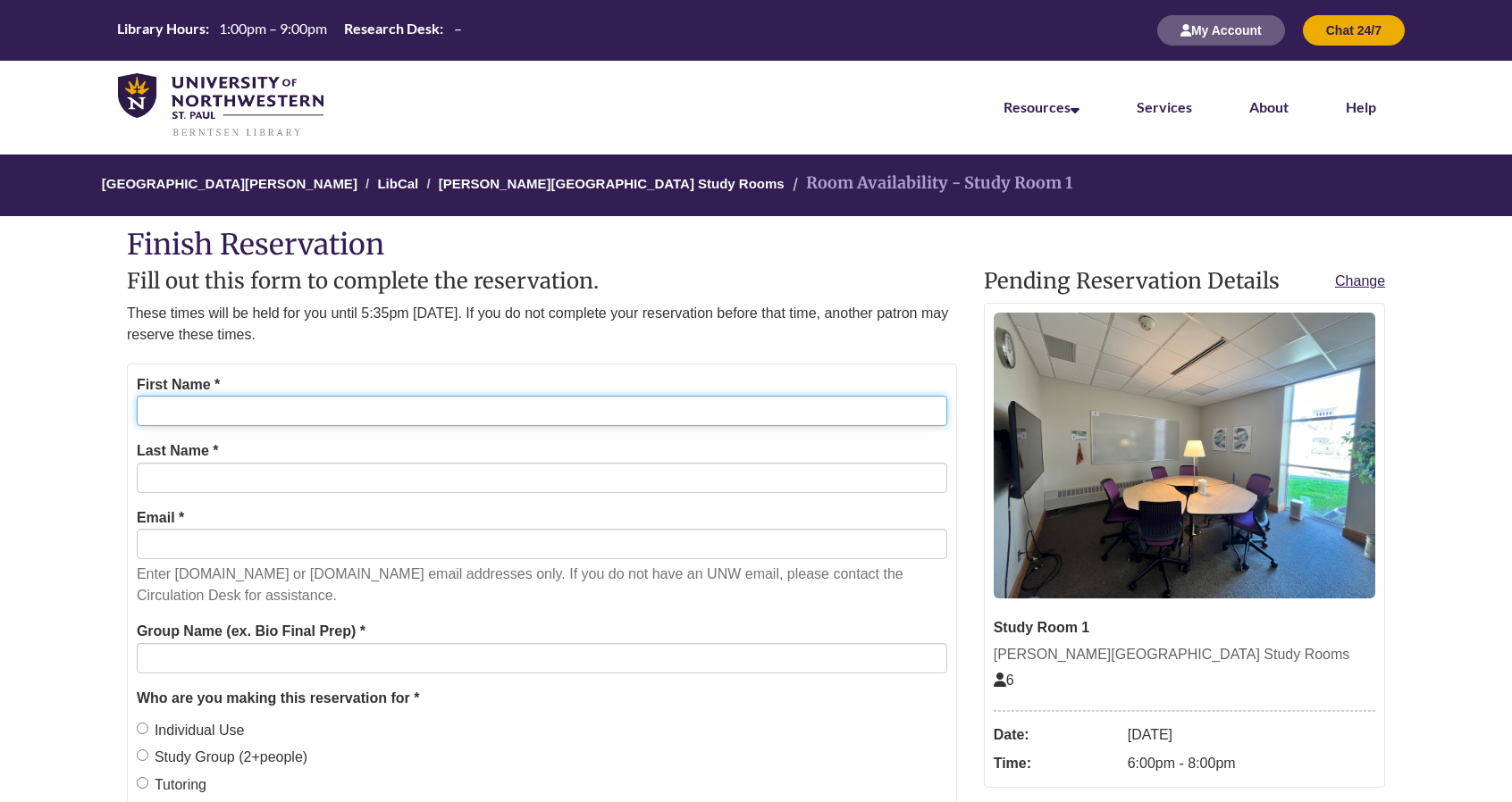
click at [300, 418] on input "First Name *" at bounding box center [542, 411] width 810 height 31
type input "*******"
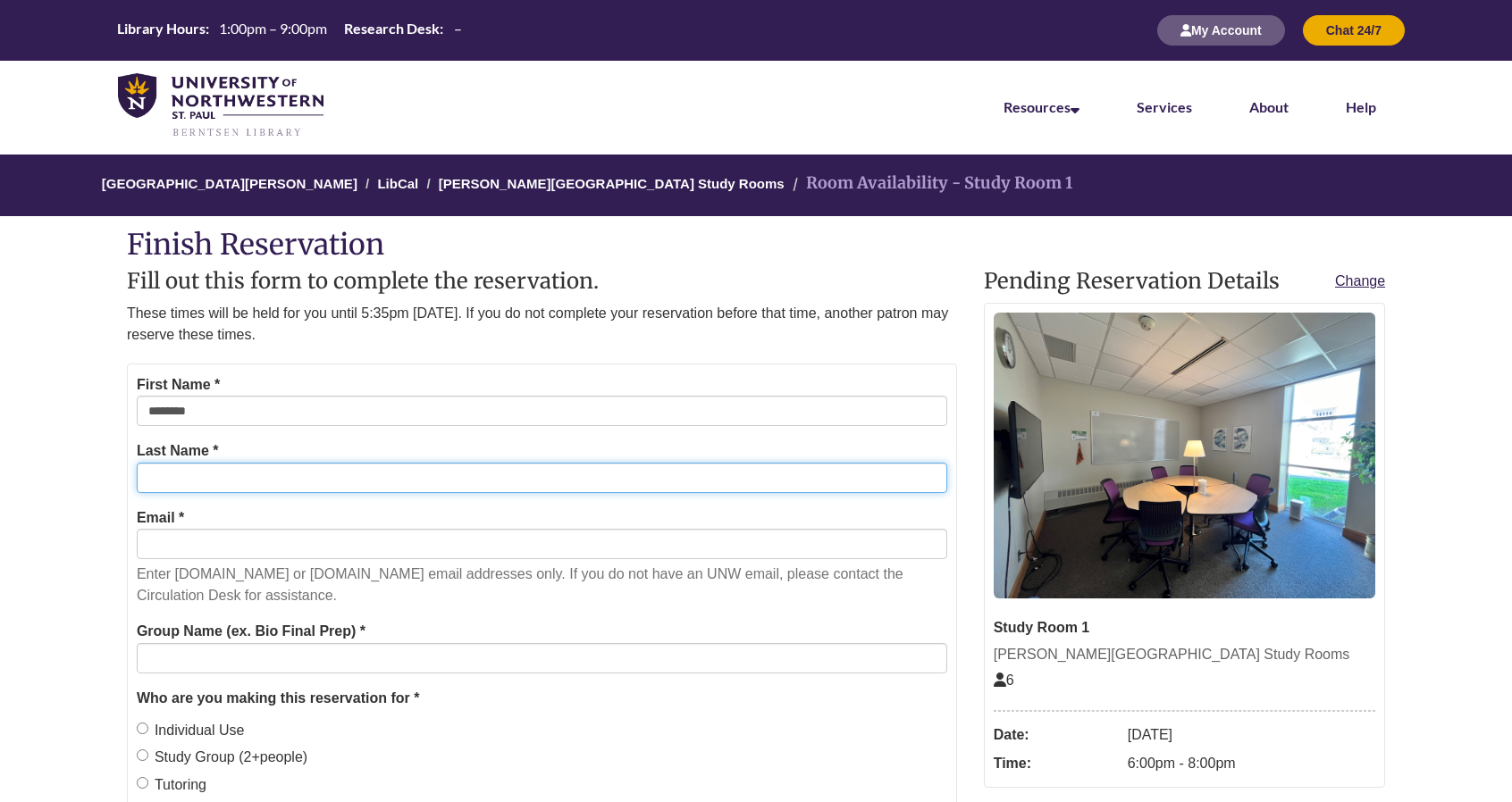
click at [255, 483] on input "Last Name *" at bounding box center [542, 478] width 810 height 31
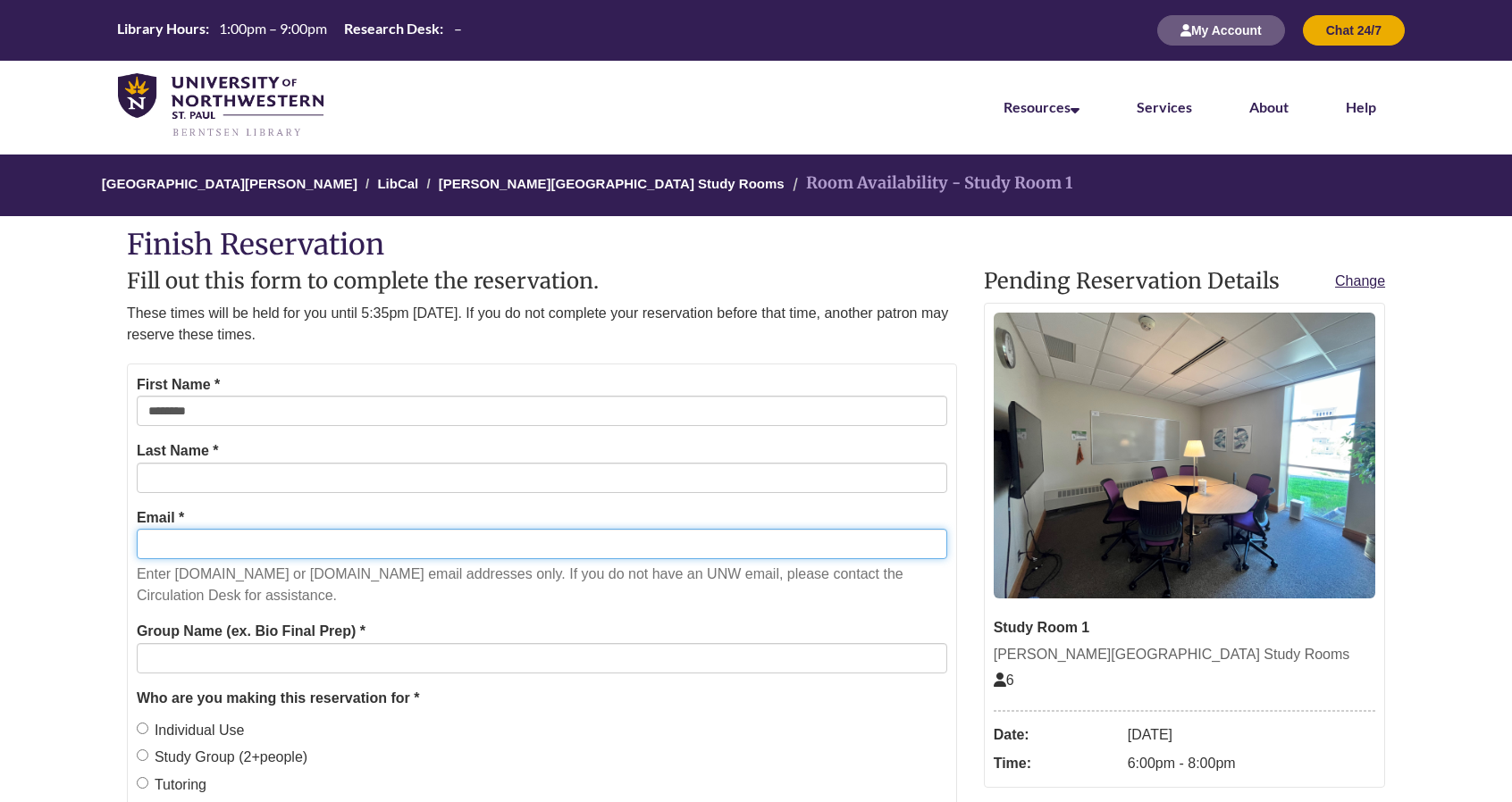
click at [263, 548] on input "Email *" at bounding box center [542, 544] width 810 height 31
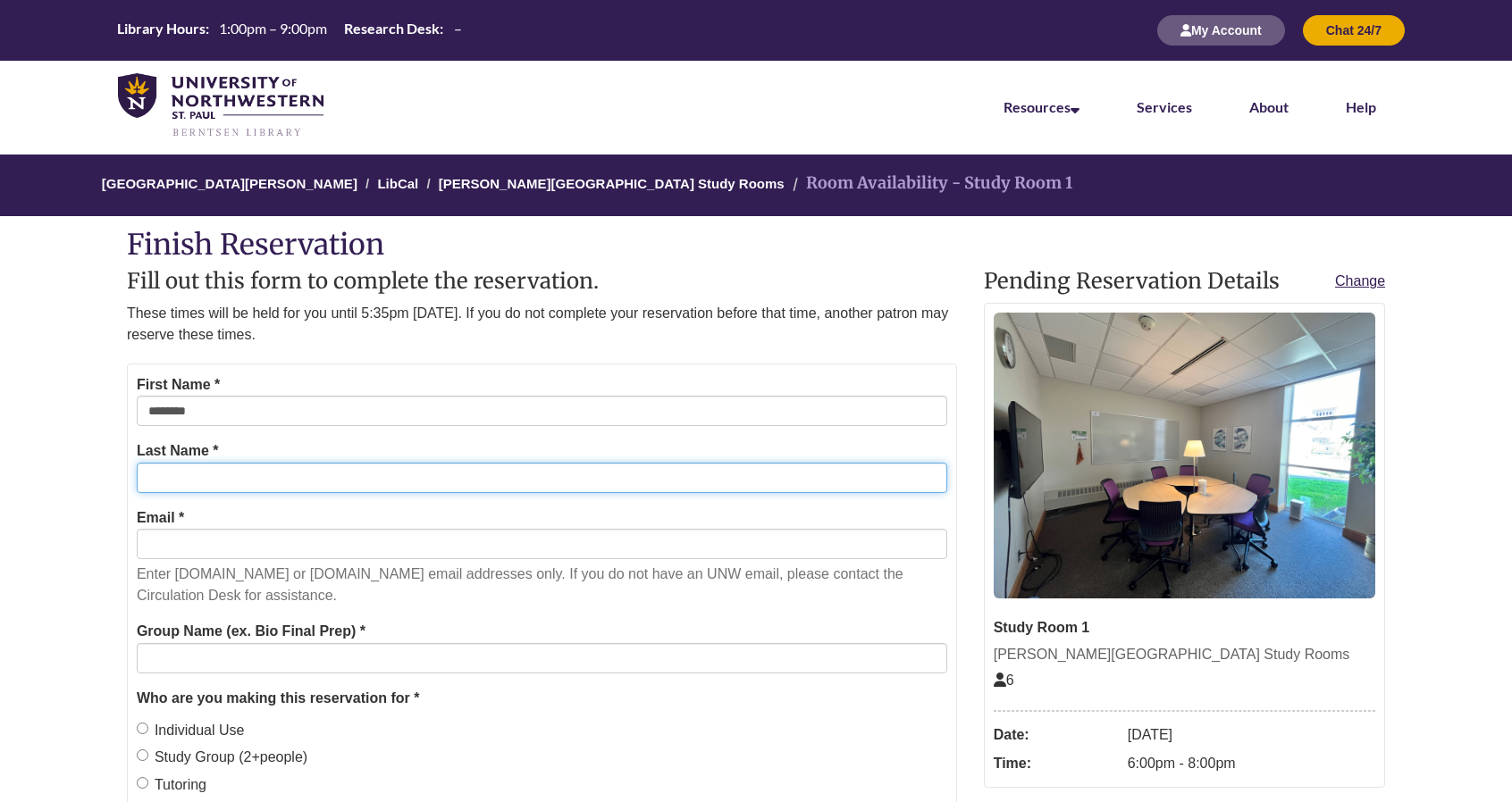
click at [241, 463] on input "Last Name *" at bounding box center [542, 478] width 810 height 31
type input "*******"
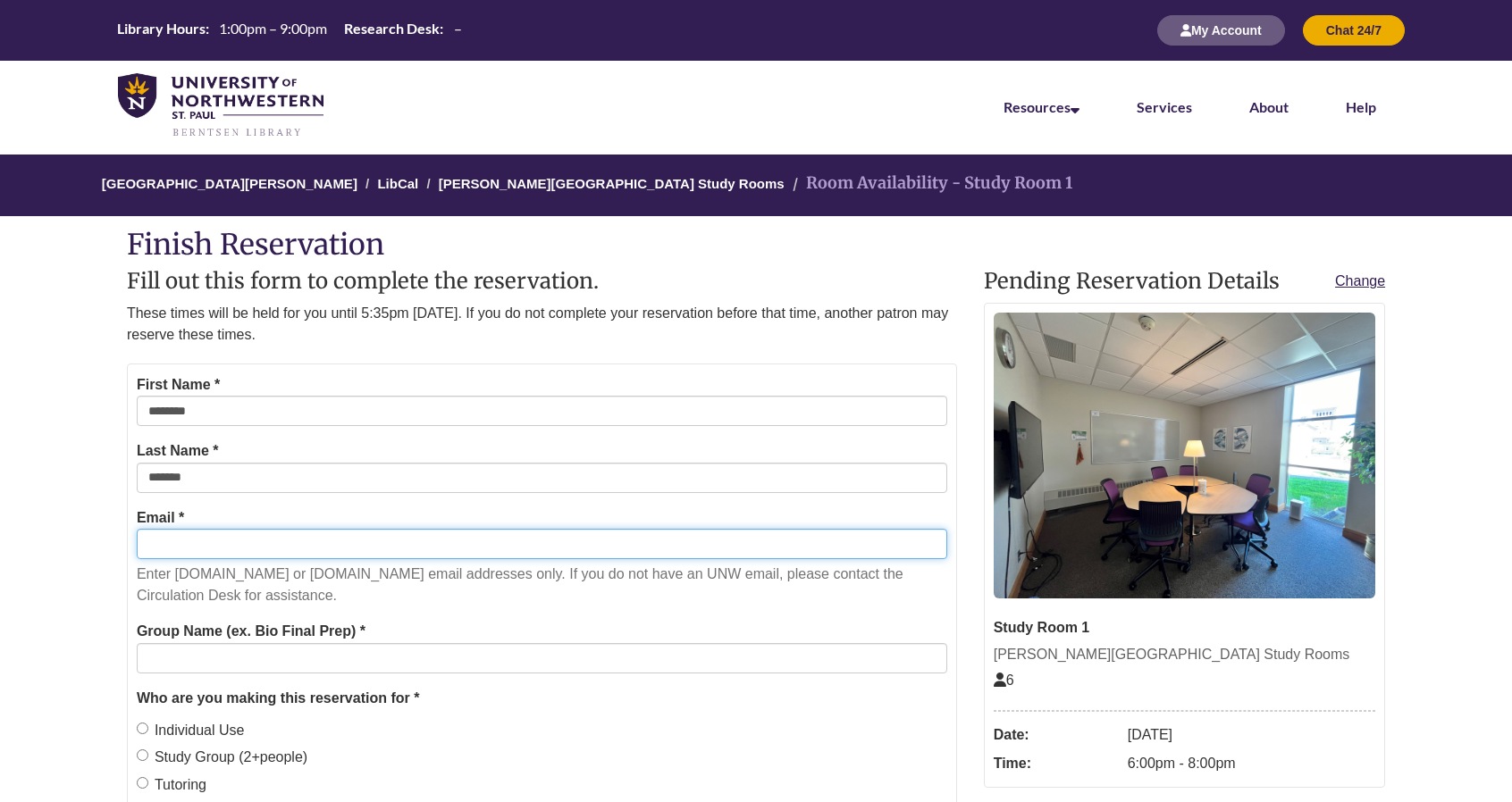
click at [237, 541] on input "Email *" at bounding box center [542, 544] width 810 height 31
type input "**********"
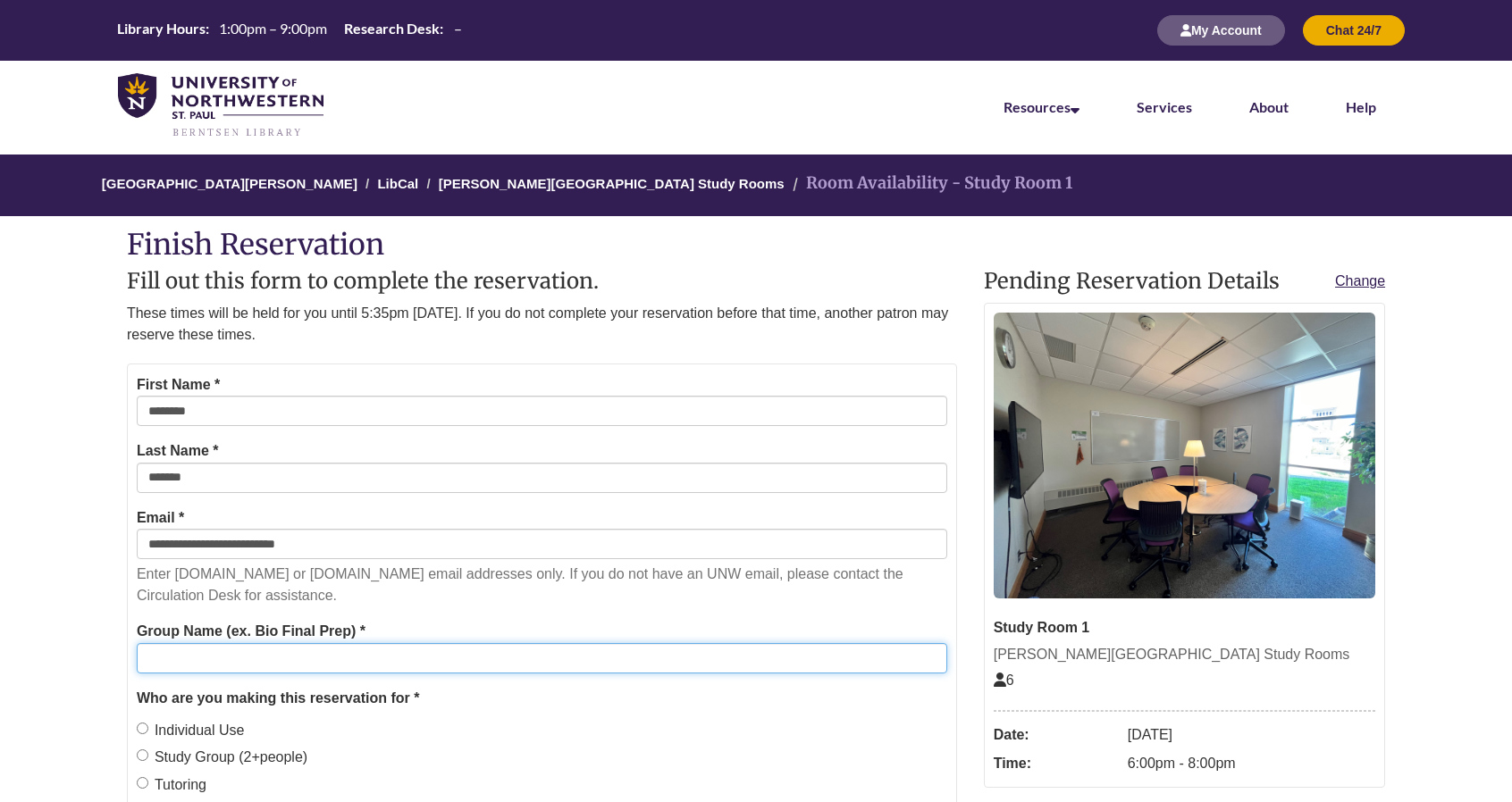
click at [212, 657] on input "Group Name (ex. Bio Final Prep) *" at bounding box center [542, 659] width 810 height 31
type input "**"
click at [206, 721] on label "Individual Use" at bounding box center [191, 731] width 108 height 23
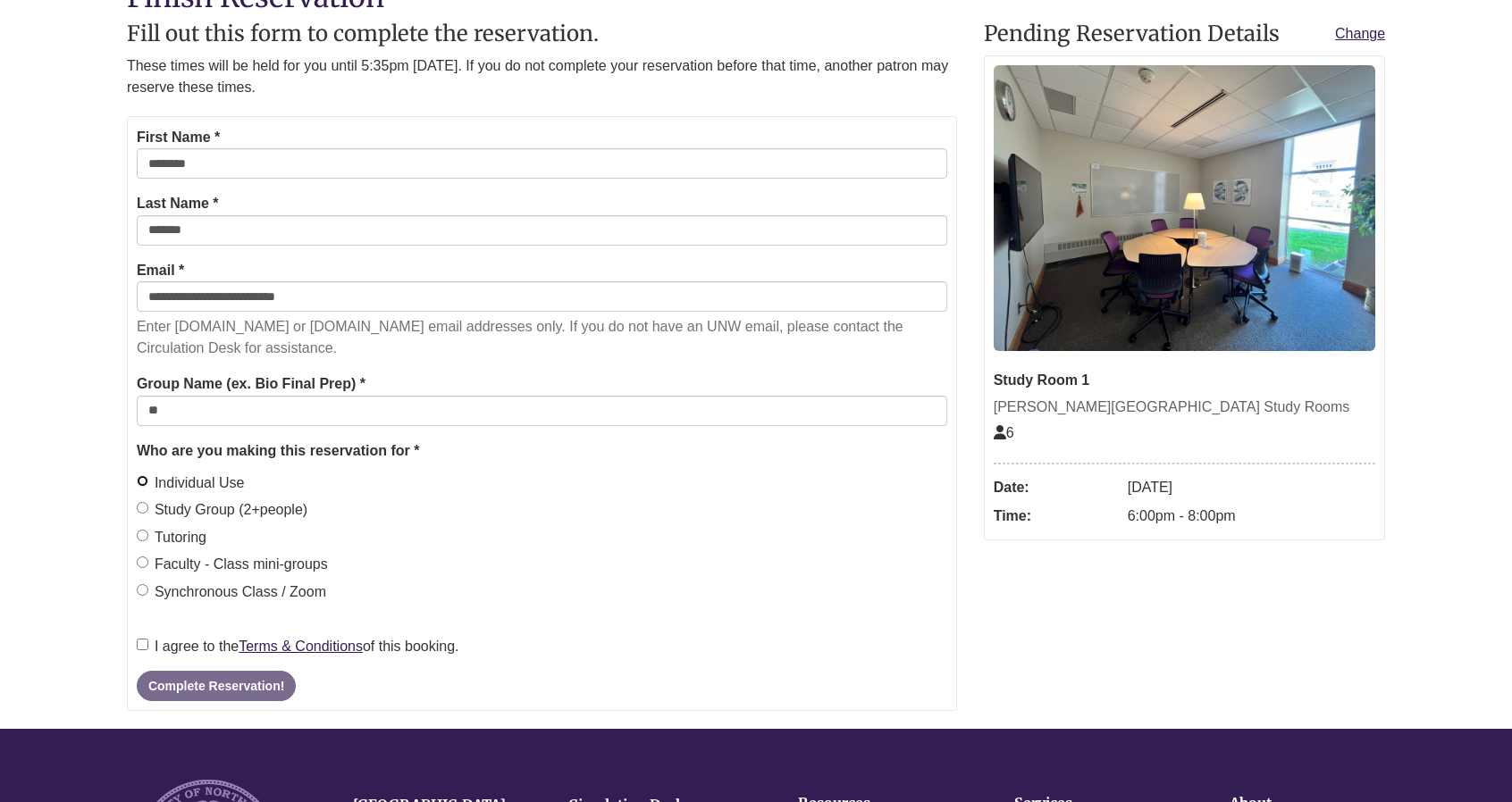
scroll to position [255, 0]
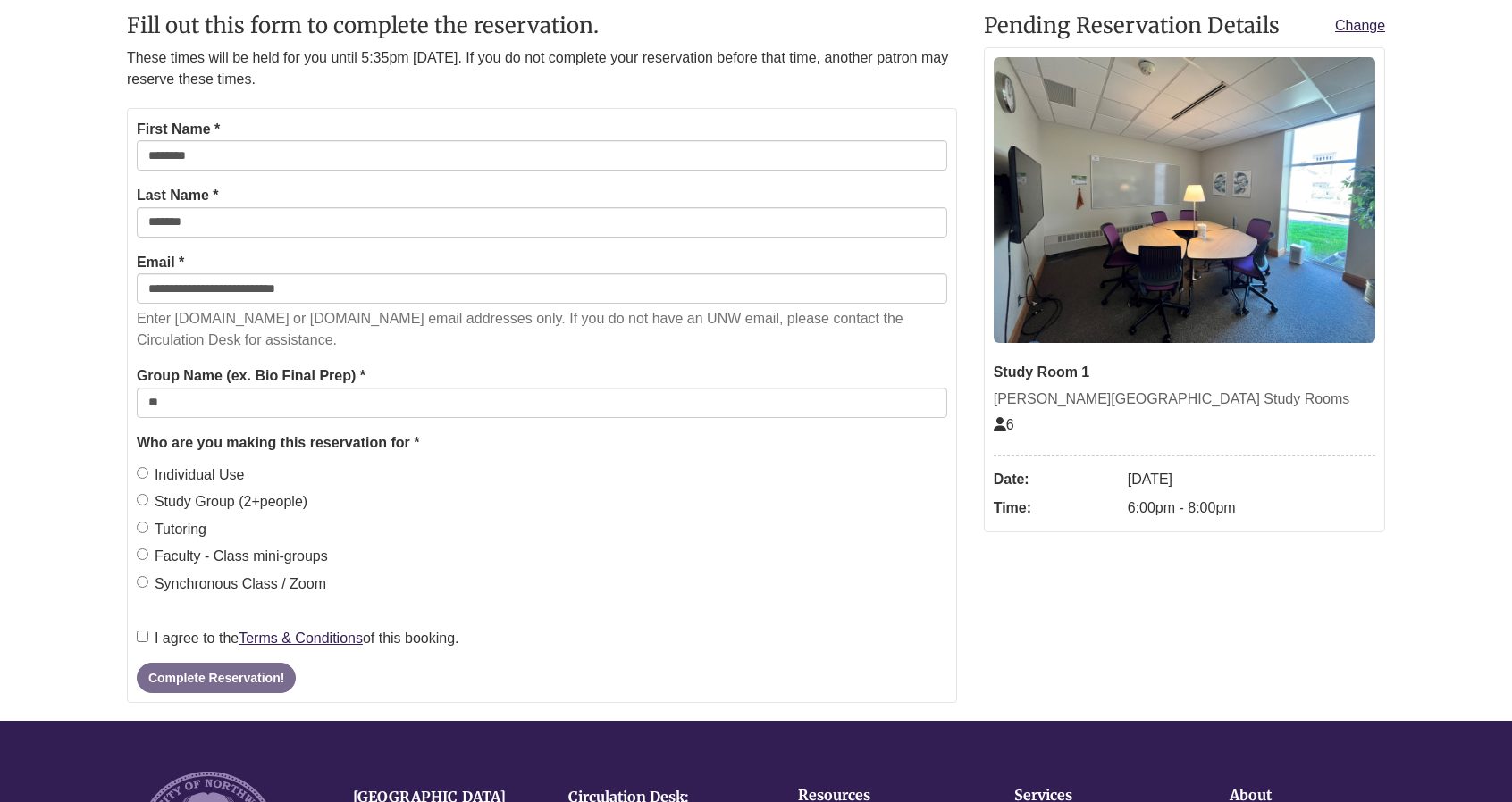
click at [212, 641] on label "I agree to the Terms & Conditions of this booking." at bounding box center [298, 639] width 322 height 23
click at [205, 666] on button "Complete Reservation!" at bounding box center [217, 678] width 159 height 31
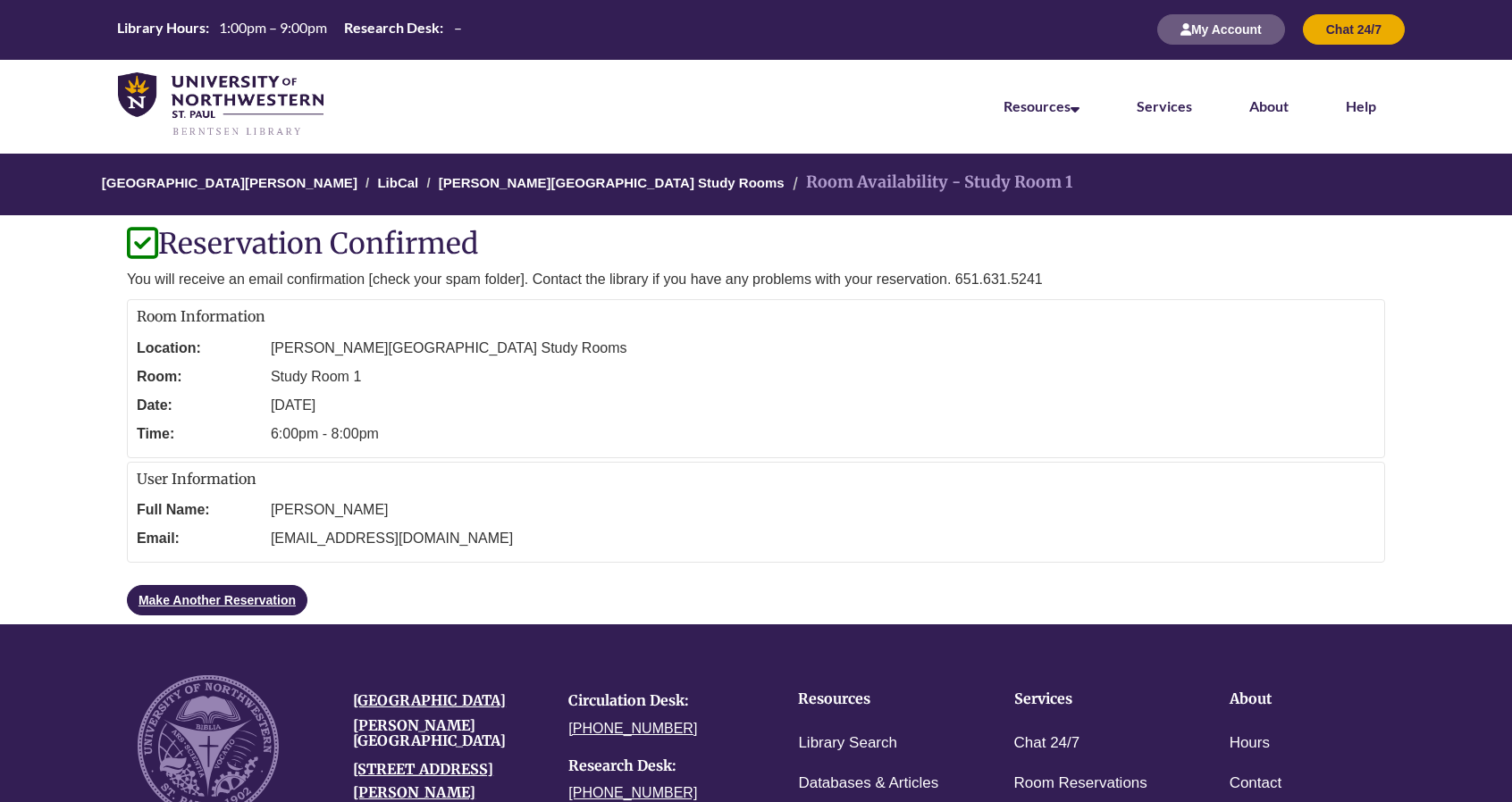
scroll to position [0, 0]
